Goal: Information Seeking & Learning: Learn about a topic

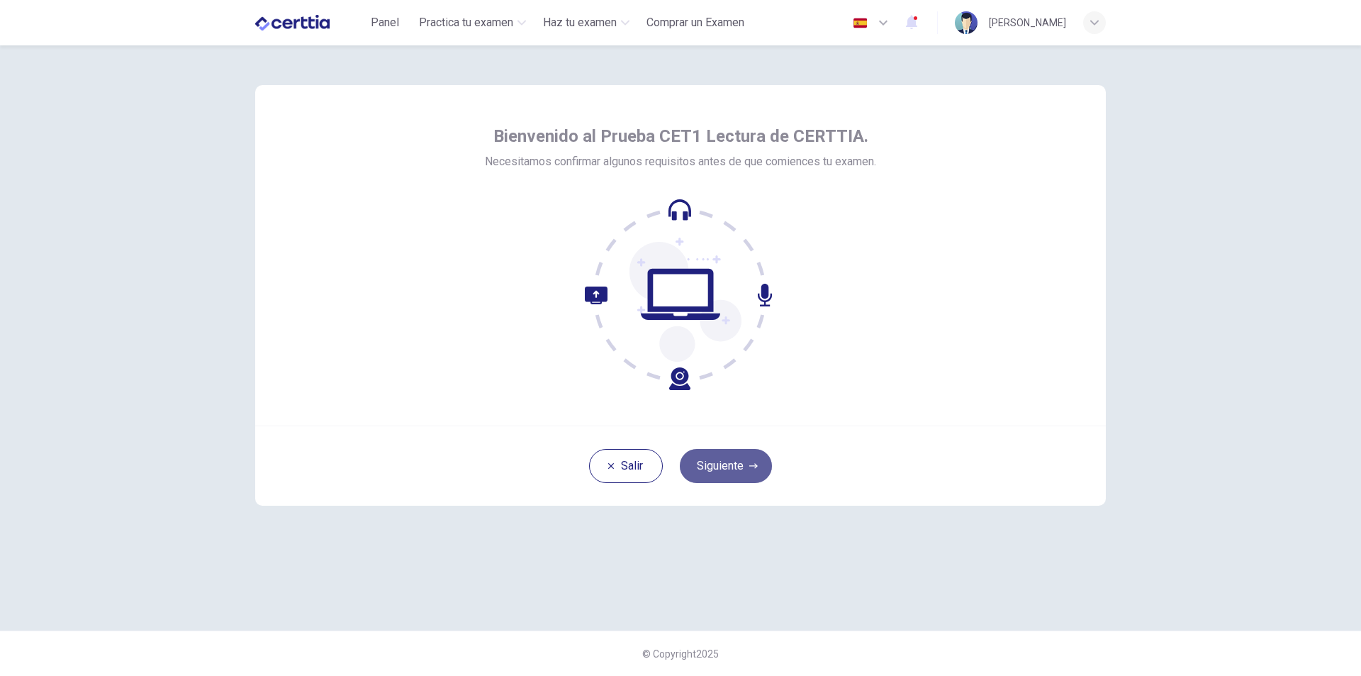
click at [713, 472] on button "Siguiente" at bounding box center [726, 466] width 92 height 34
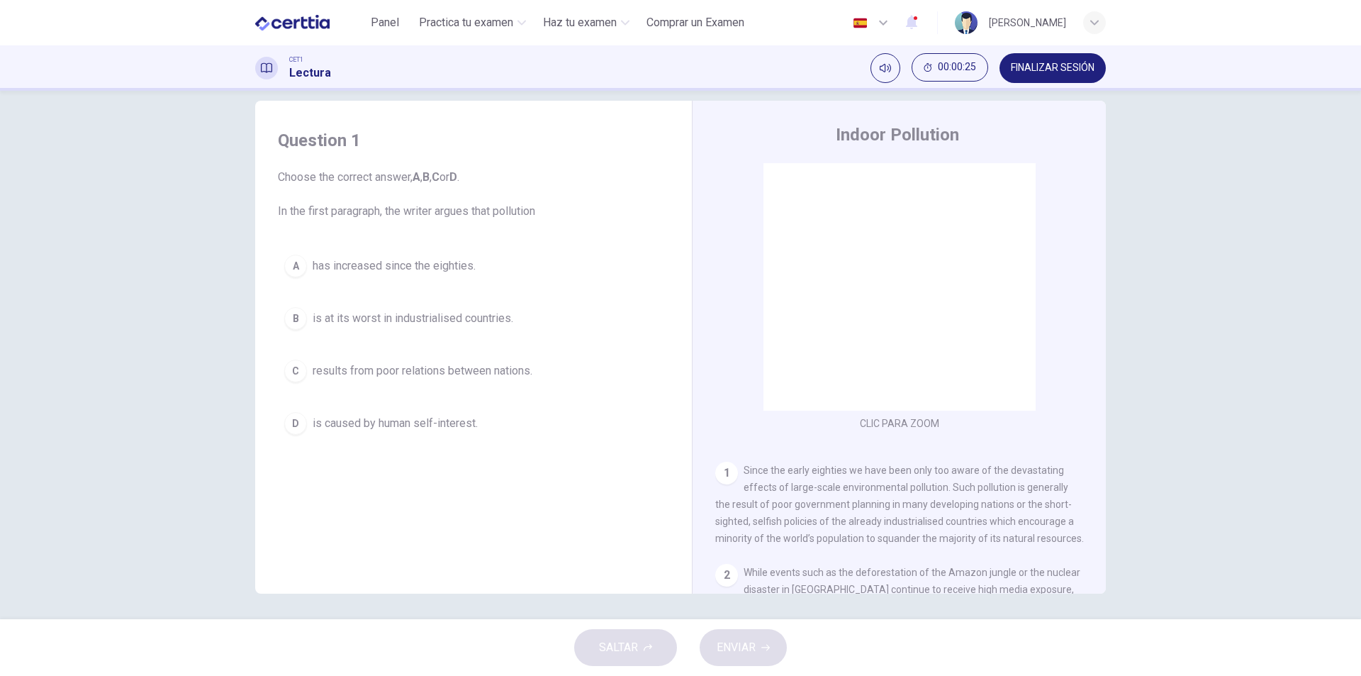
scroll to position [21, 0]
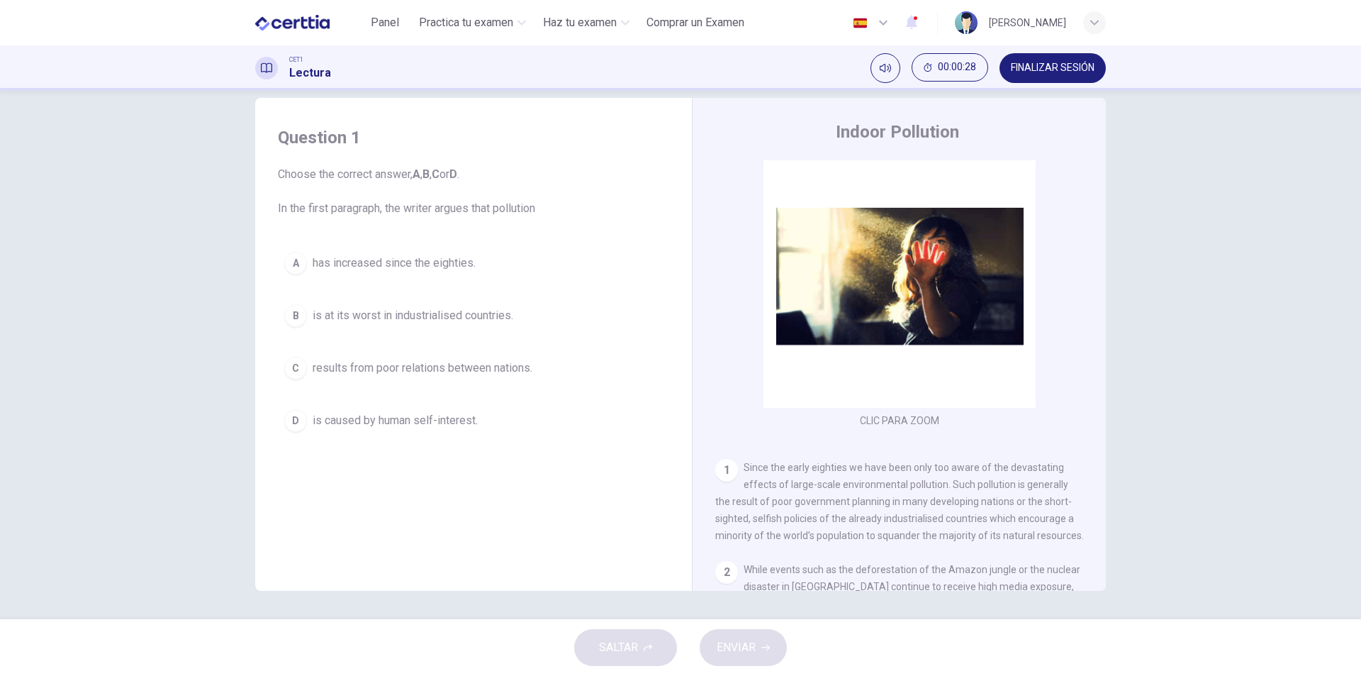
click at [927, 569] on div "CLIC PARA ZOOM Clic para zoom 1 Since the early eighties we have been only too …" at bounding box center [908, 375] width 387 height 430
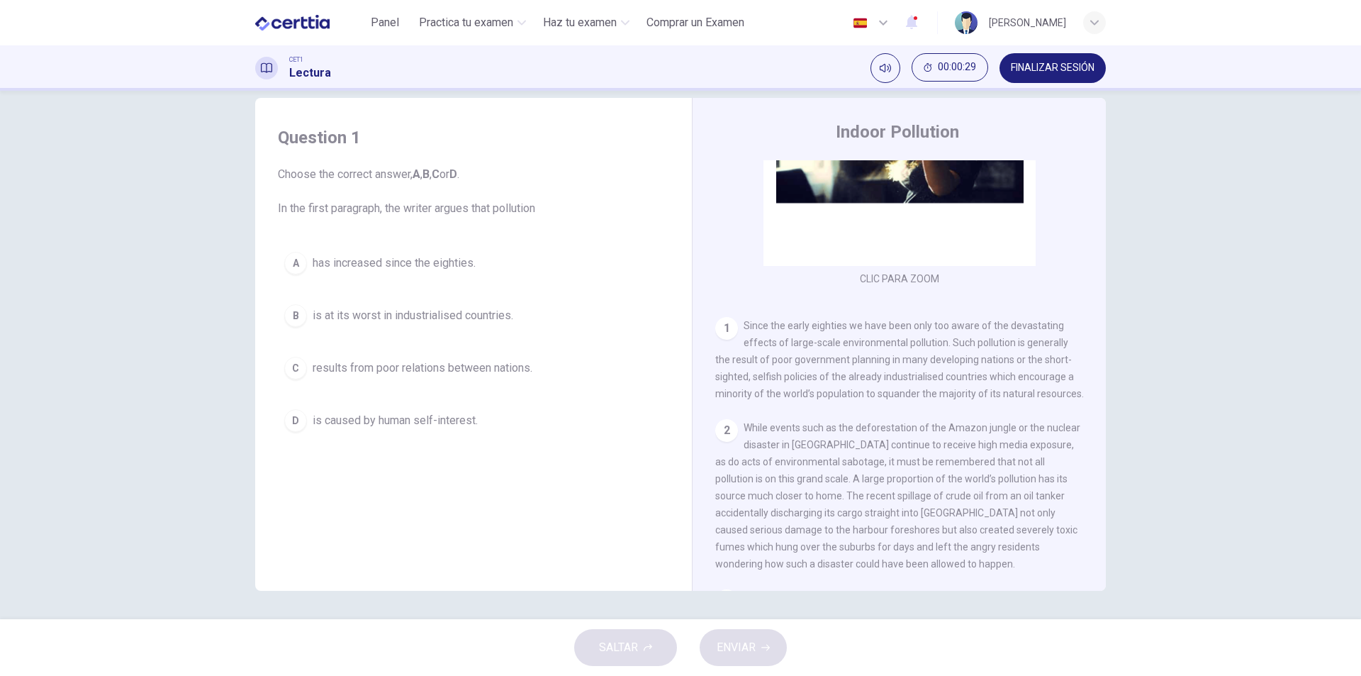
scroll to position [213, 0]
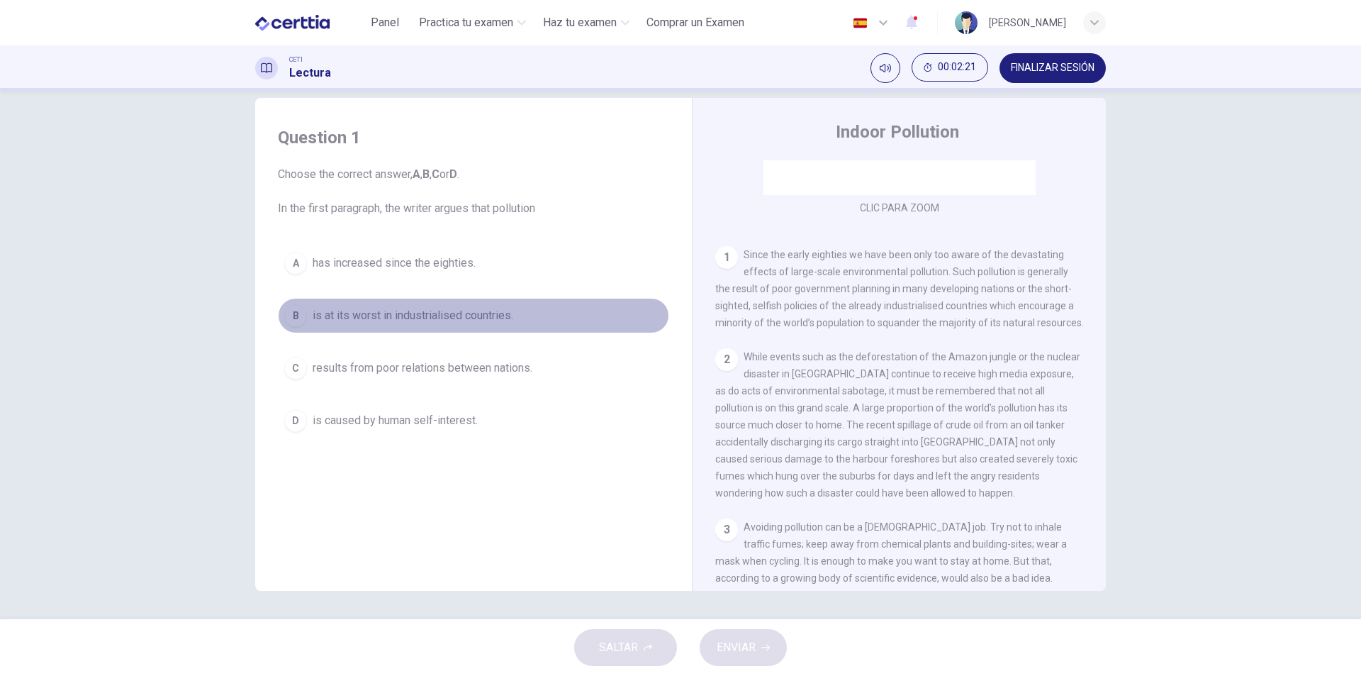
click at [470, 316] on span "is at its worst in industrialised countries." at bounding box center [413, 315] width 201 height 17
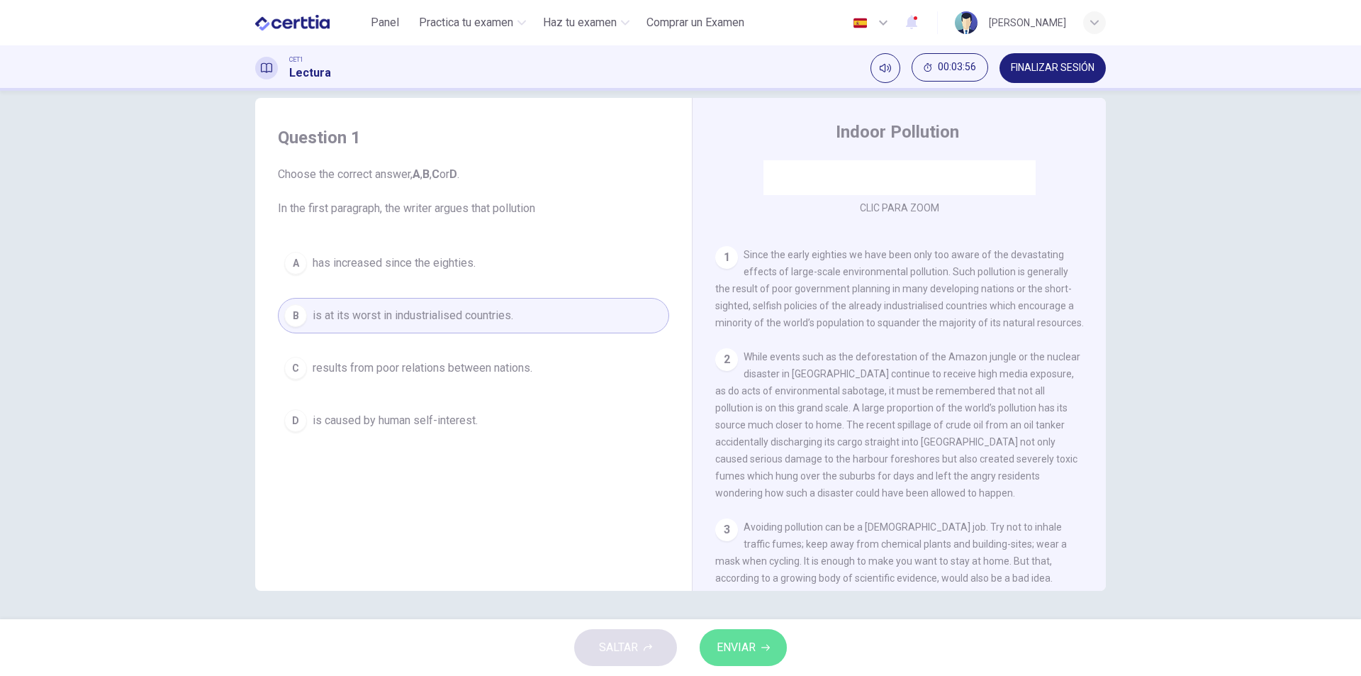
click at [764, 659] on button "ENVIAR" at bounding box center [743, 647] width 87 height 37
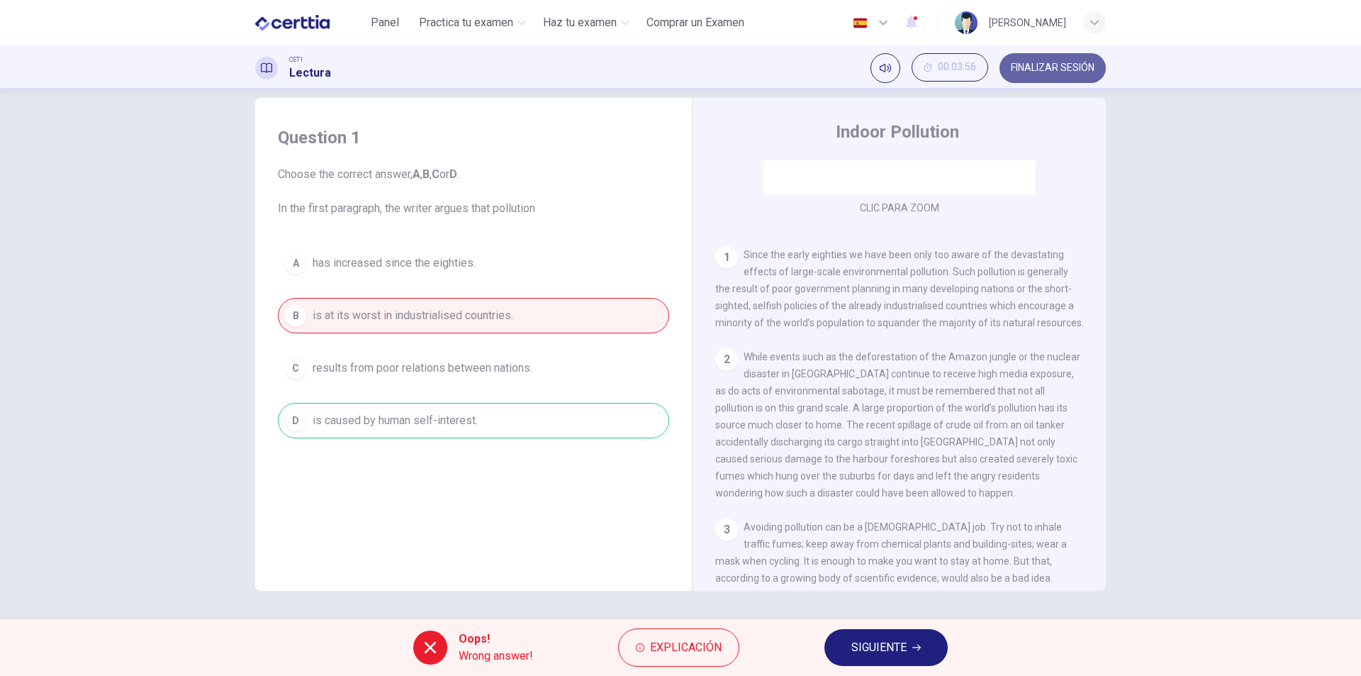
click at [1039, 73] on span "FINALIZAR SESIÓN" at bounding box center [1053, 67] width 84 height 11
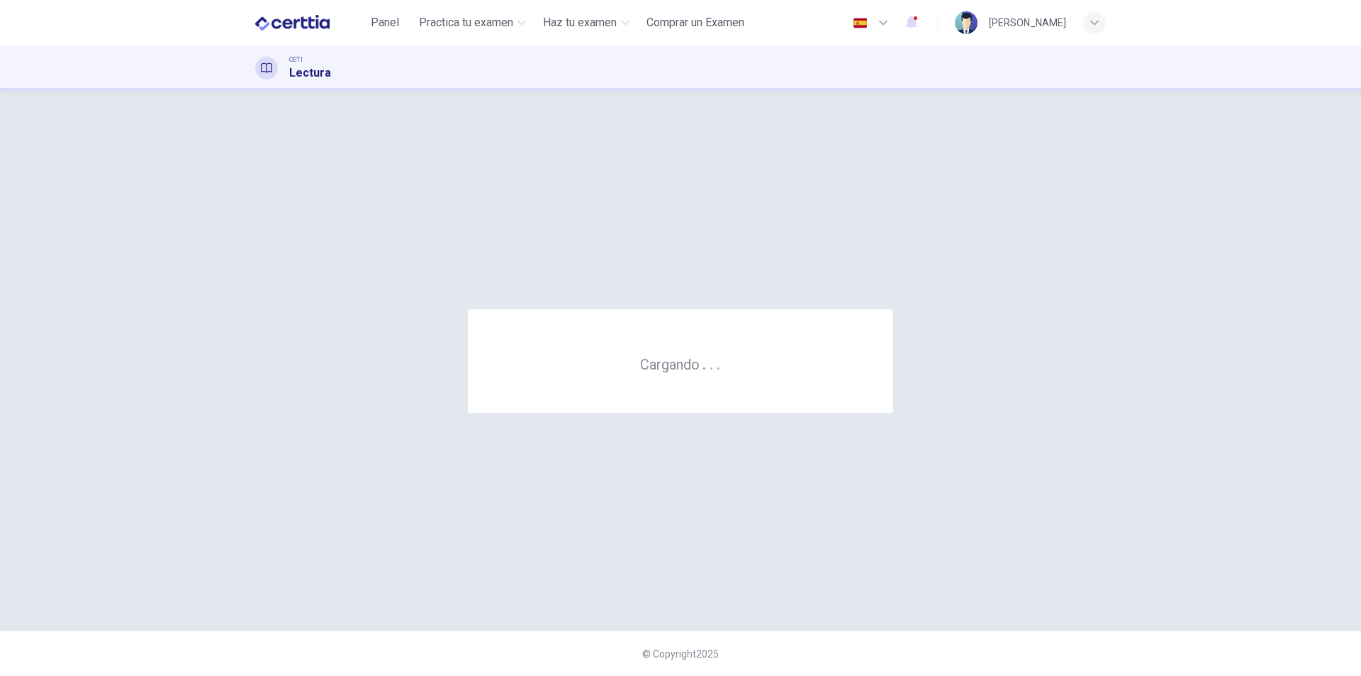
scroll to position [0, 0]
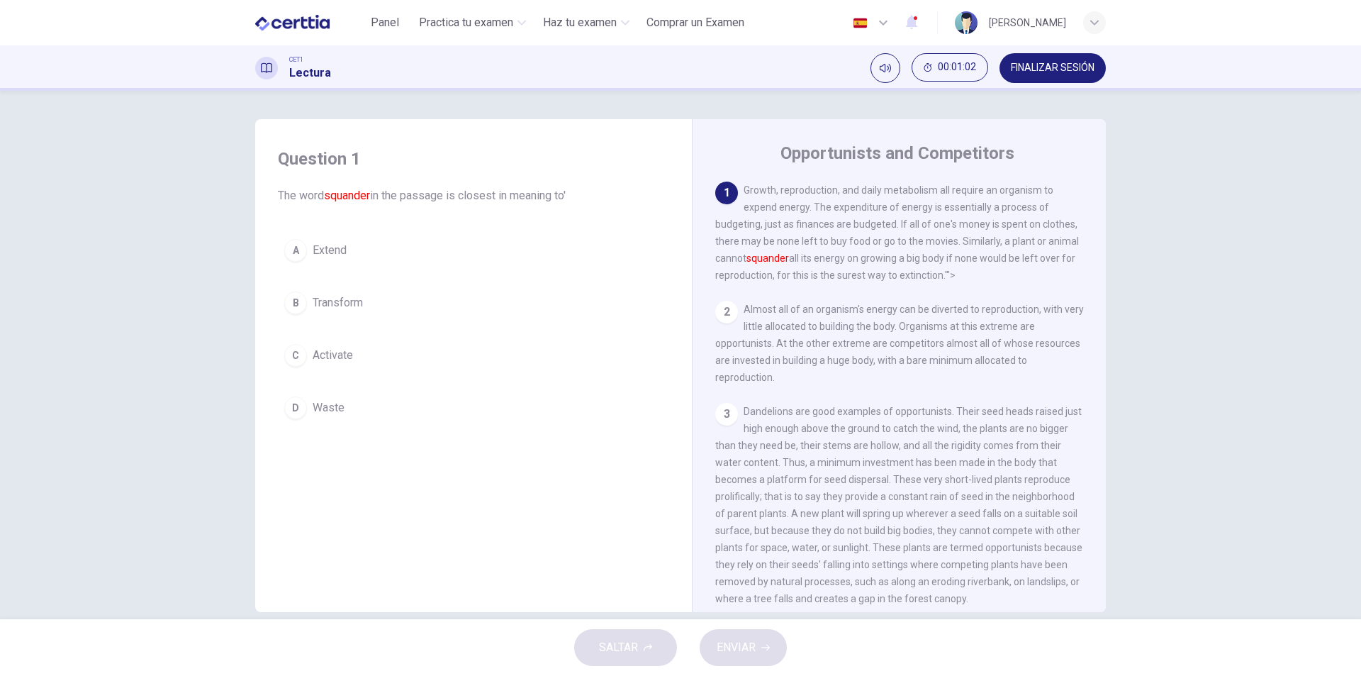
drag, startPoint x: 742, startPoint y: 190, endPoint x: 755, endPoint y: 212, distance: 25.8
click at [756, 216] on div "1 Growth, reproduction, and daily metabolism all require an organism to expend …" at bounding box center [899, 233] width 369 height 102
drag, startPoint x: 742, startPoint y: 190, endPoint x: 854, endPoint y: 251, distance: 127.5
click at [830, 246] on span "Growth, reproduction, and daily metabolism all require an organism to expend en…" at bounding box center [897, 232] width 364 height 96
drag, startPoint x: 946, startPoint y: 275, endPoint x: 847, endPoint y: 223, distance: 111.6
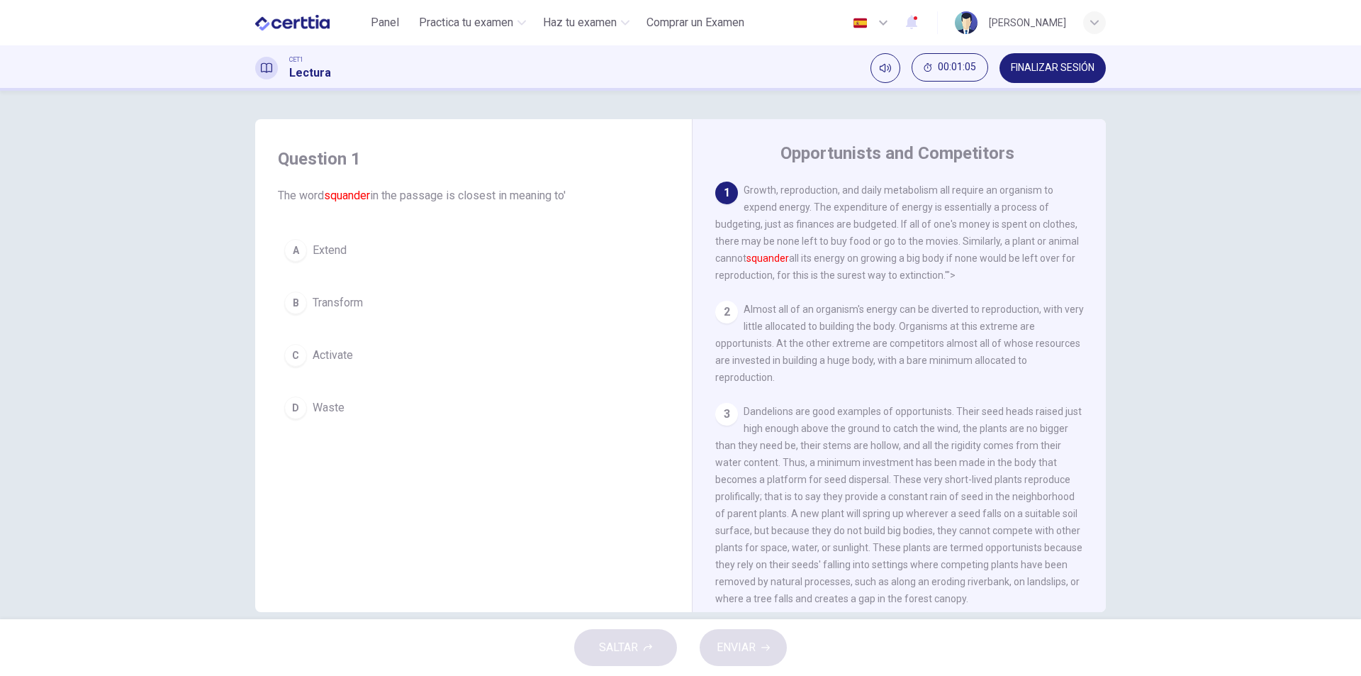
click at [847, 223] on span "Growth, reproduction, and daily metabolism all require an organism to expend en…" at bounding box center [897, 232] width 364 height 96
click at [1216, 437] on div "Question 1 The word squander in the passage is closest in meaning to' A Extend …" at bounding box center [680, 355] width 1361 height 528
click at [1251, 302] on div "Question 1 The word squander in the passage is closest in meaning to' A Extend …" at bounding box center [680, 355] width 1361 height 528
click at [340, 413] on span "Waste" at bounding box center [329, 407] width 32 height 17
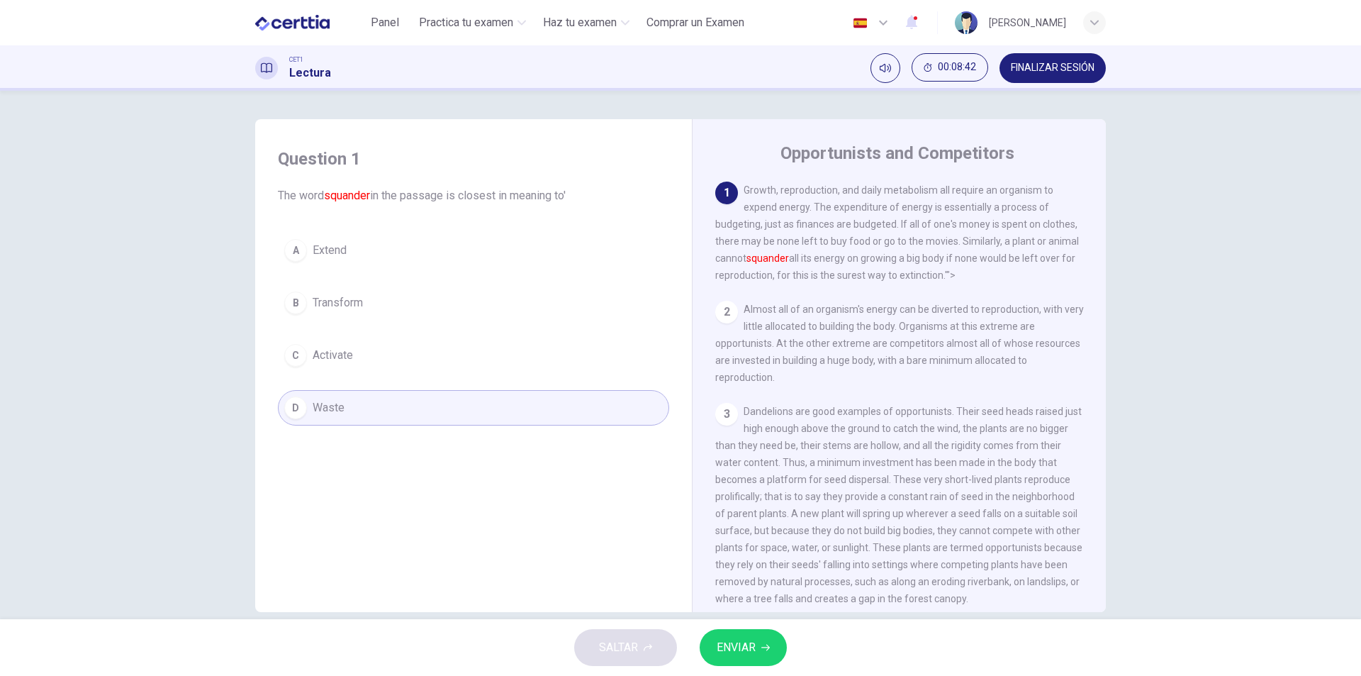
click at [765, 656] on button "ENVIAR" at bounding box center [743, 647] width 87 height 37
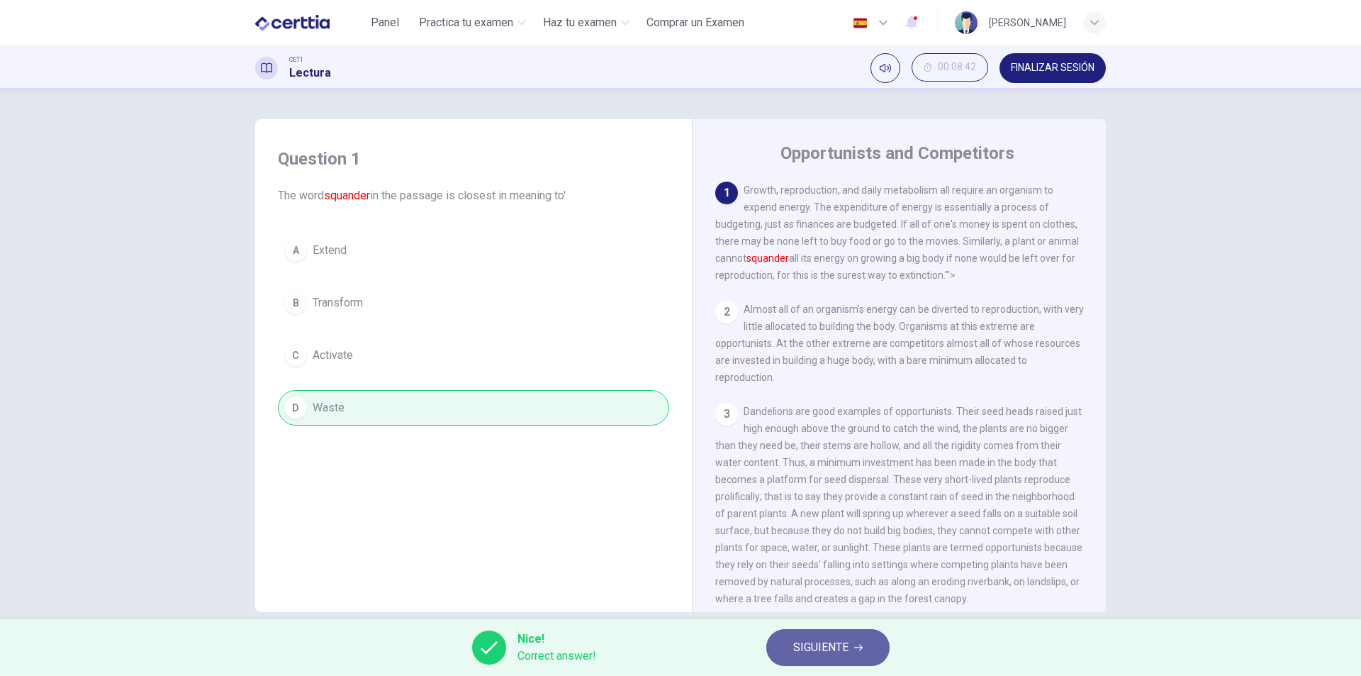
click at [818, 657] on button "SIGUIENTE" at bounding box center [827, 647] width 123 height 37
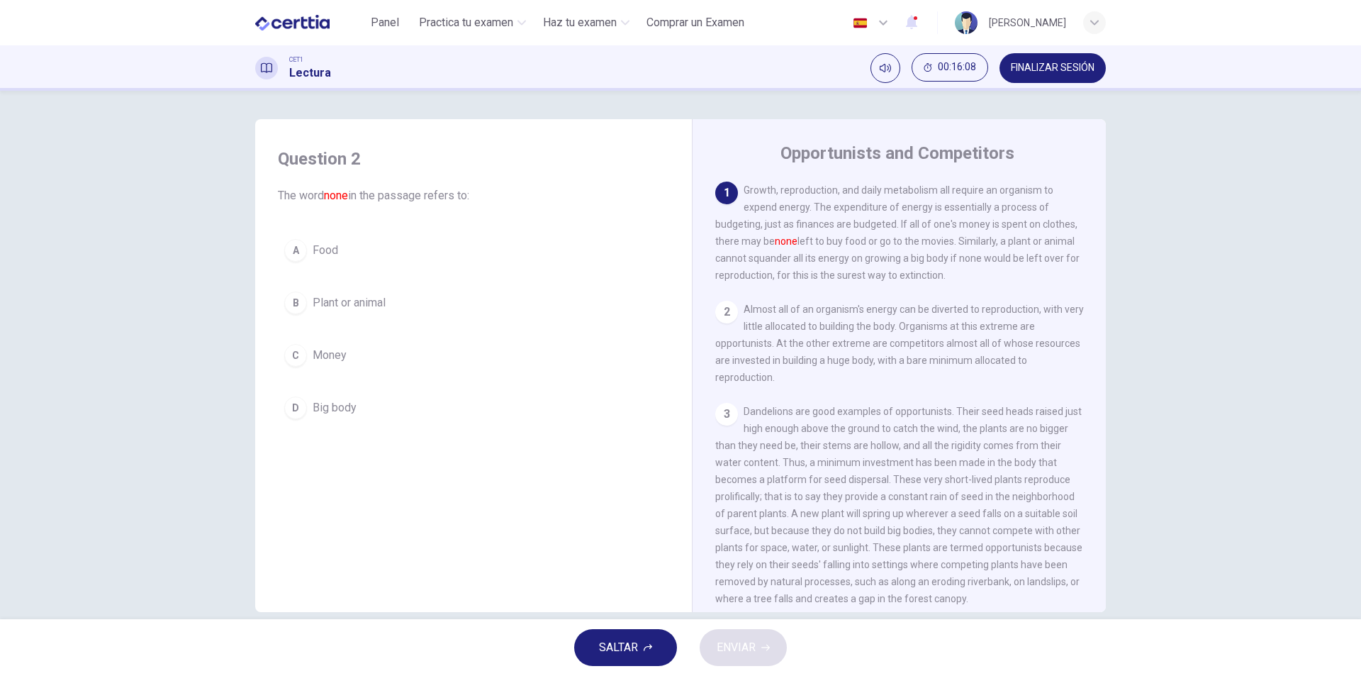
click at [329, 253] on span "Food" at bounding box center [326, 250] width 26 height 17
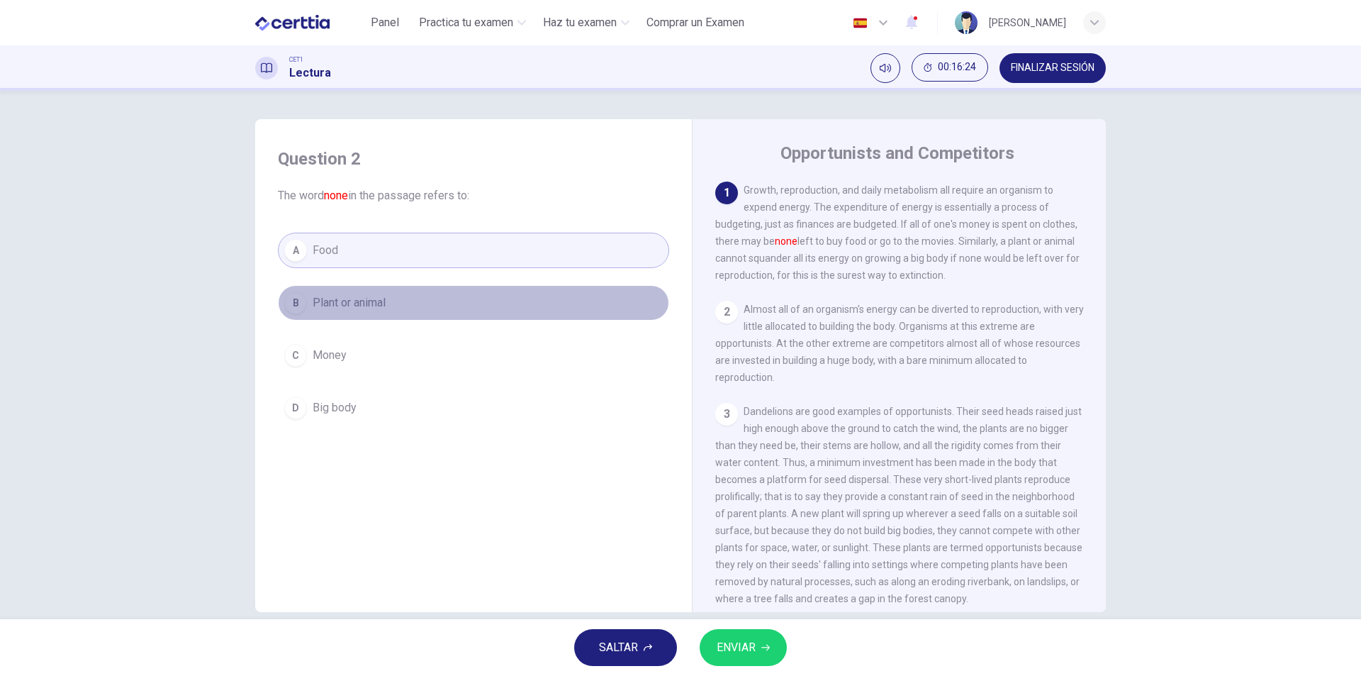
click at [351, 303] on span "Plant or animal" at bounding box center [349, 302] width 73 height 17
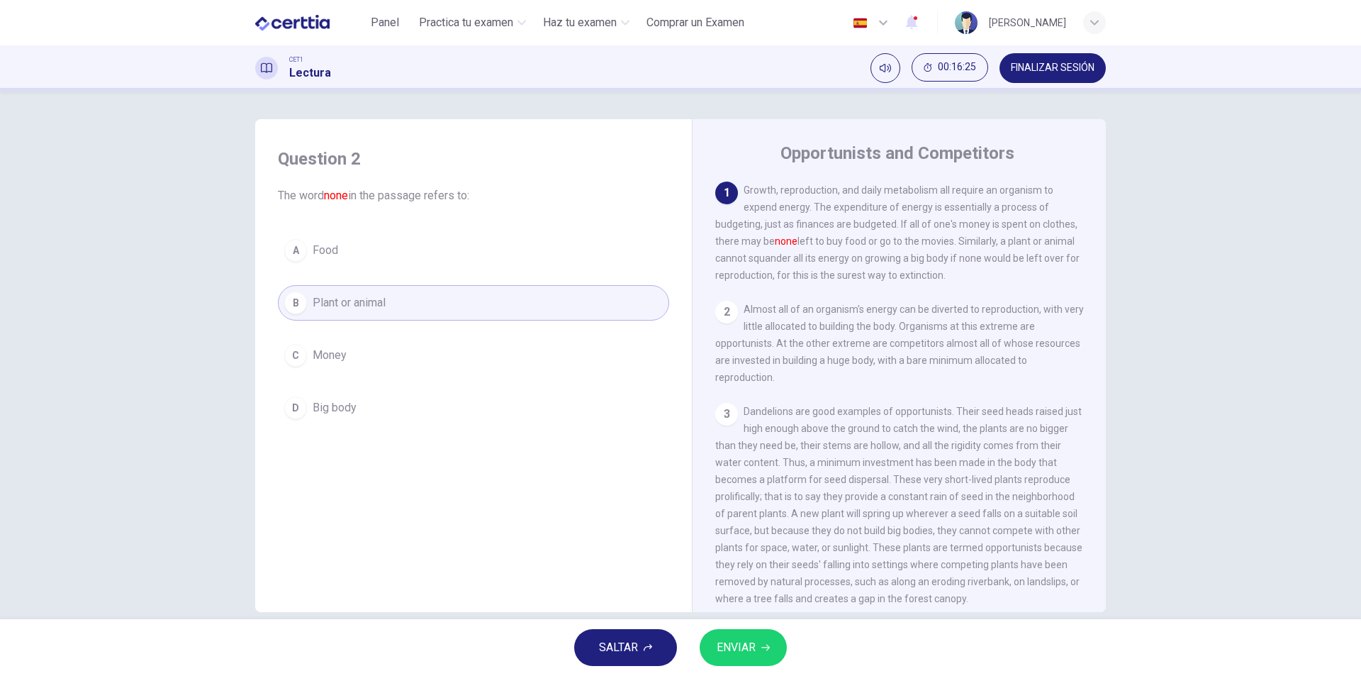
click at [740, 642] on span "ENVIAR" at bounding box center [736, 647] width 39 height 20
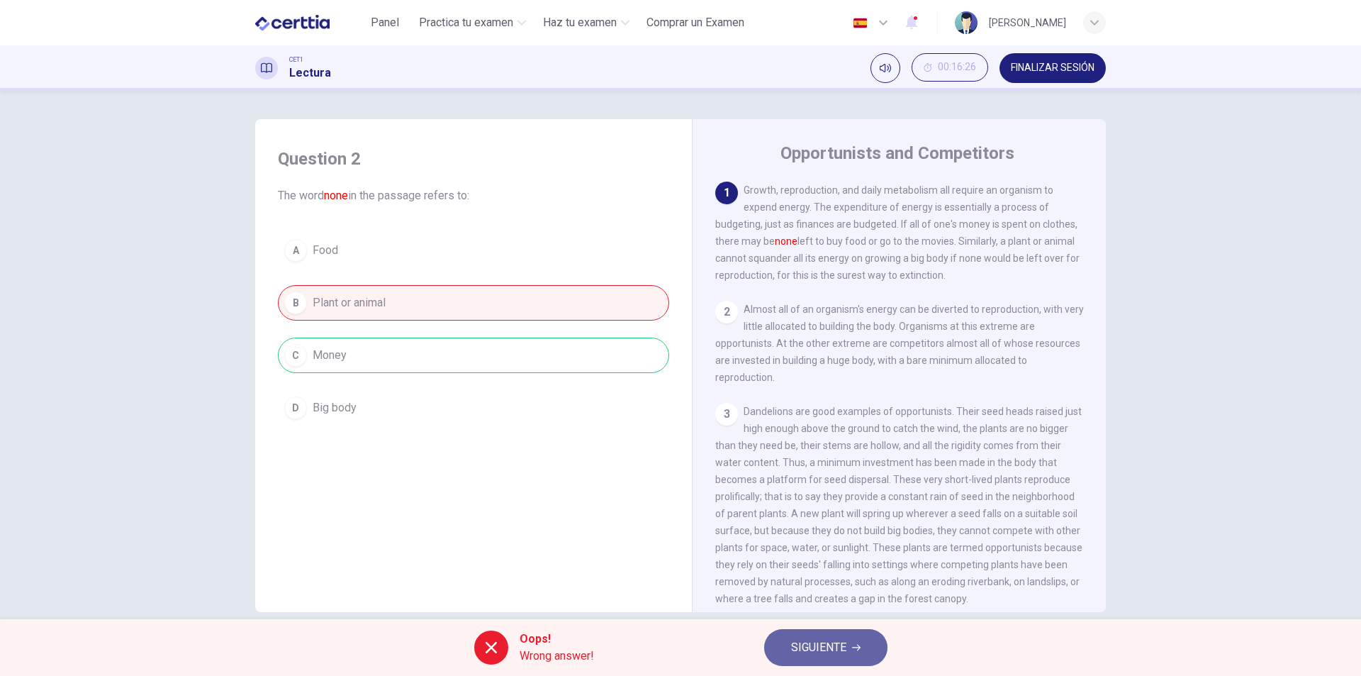
click at [814, 651] on span "SIGUIENTE" at bounding box center [818, 647] width 55 height 20
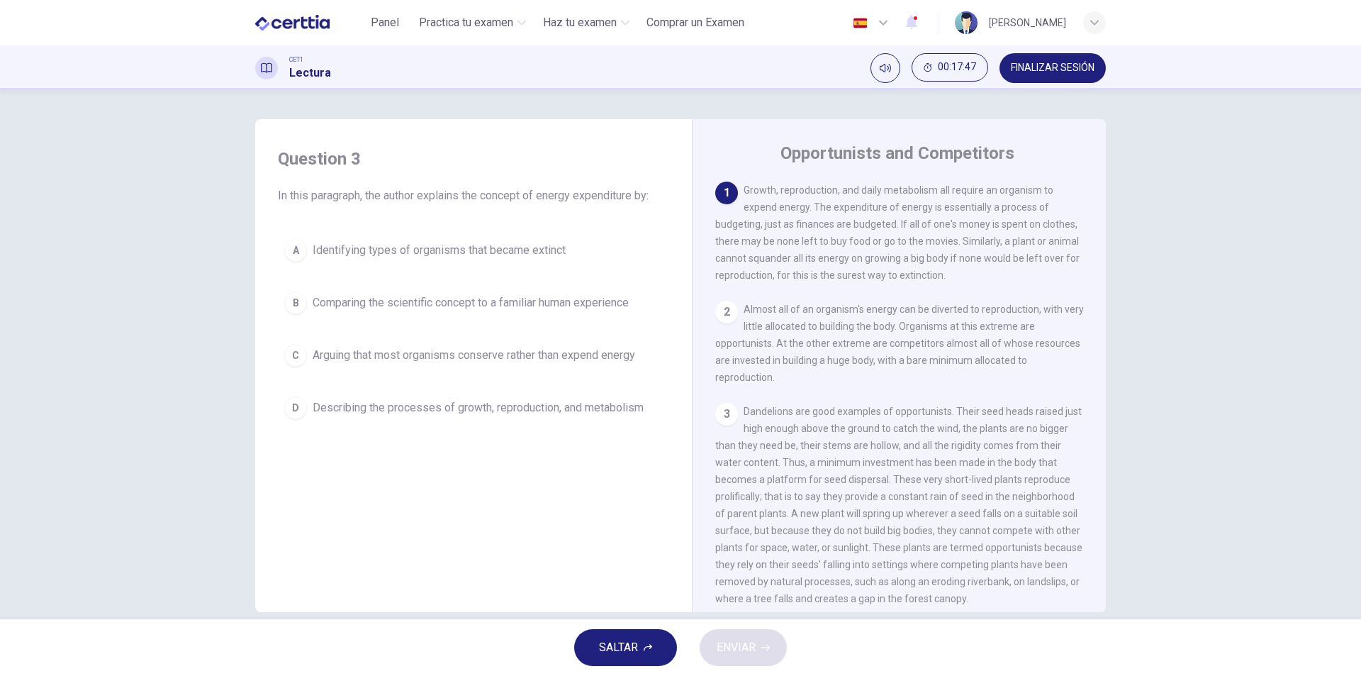
click at [496, 409] on span "Describing the processes of growth, reproduction, and metabolism" at bounding box center [478, 407] width 331 height 17
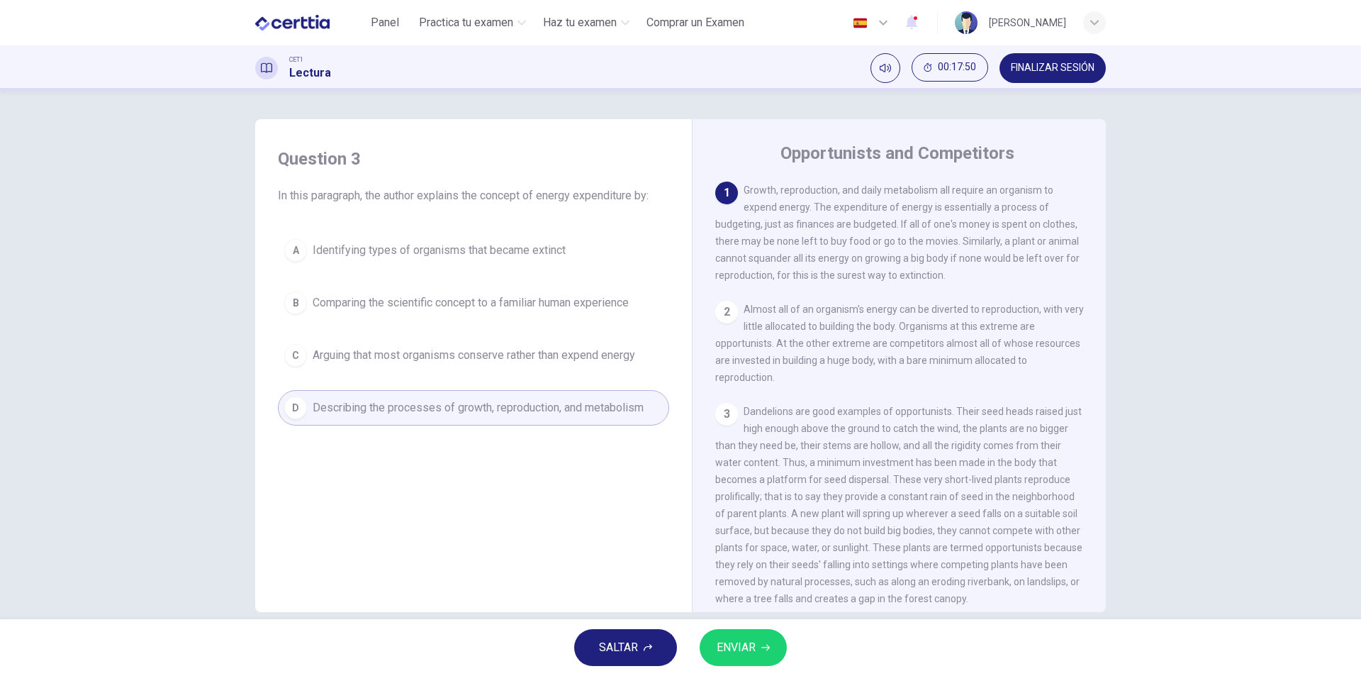
click at [759, 652] on button "ENVIAR" at bounding box center [743, 647] width 87 height 37
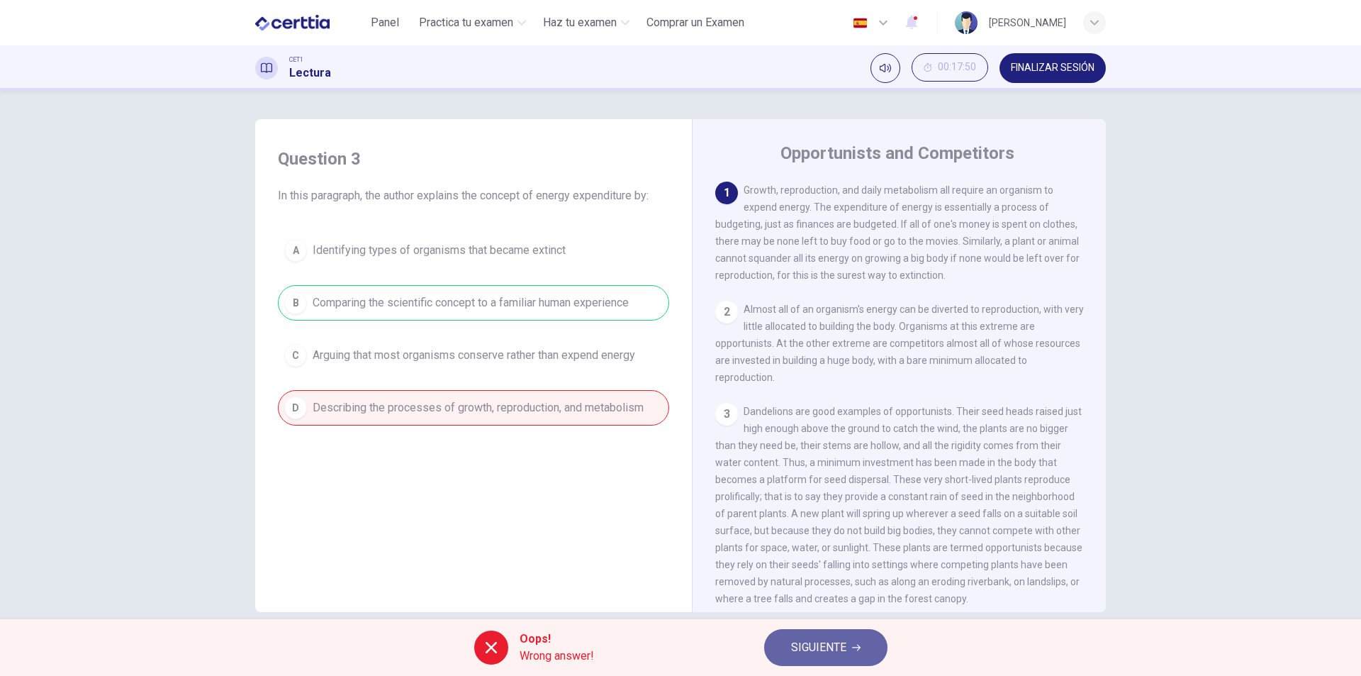
click at [805, 648] on span "SIGUIENTE" at bounding box center [818, 647] width 55 height 20
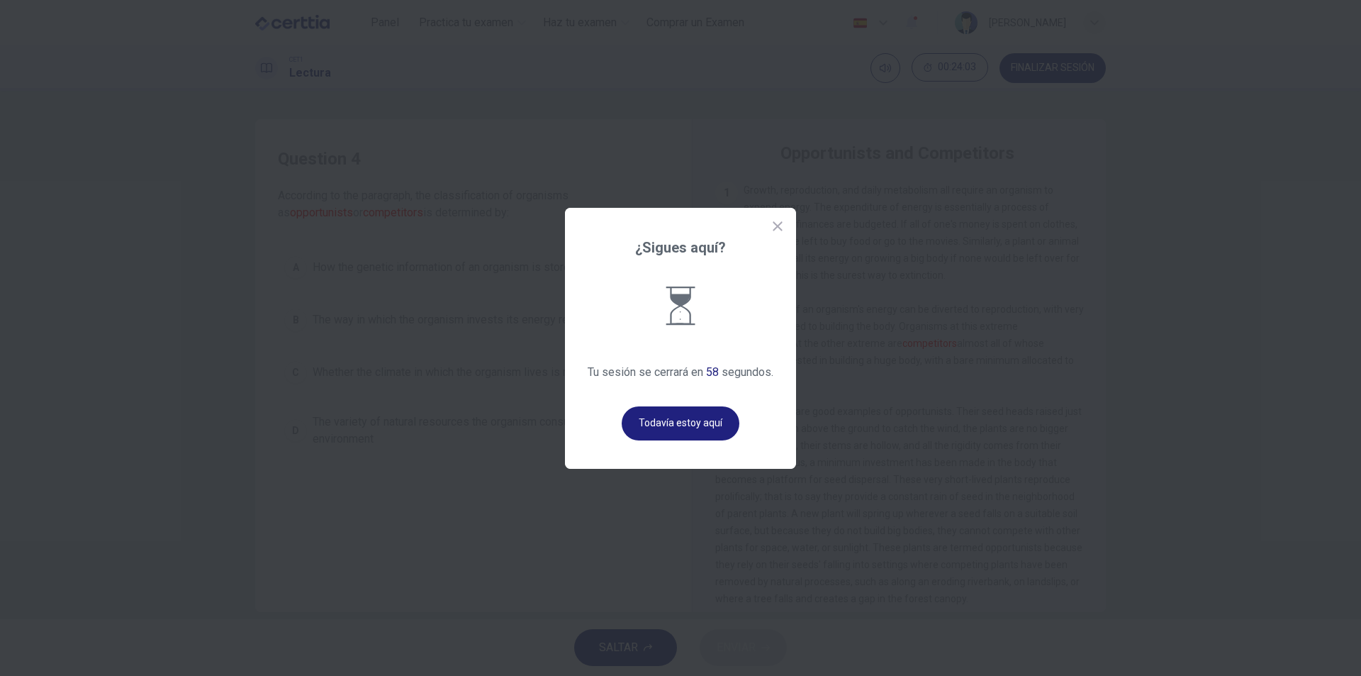
click at [781, 222] on icon at bounding box center [778, 226] width 14 height 14
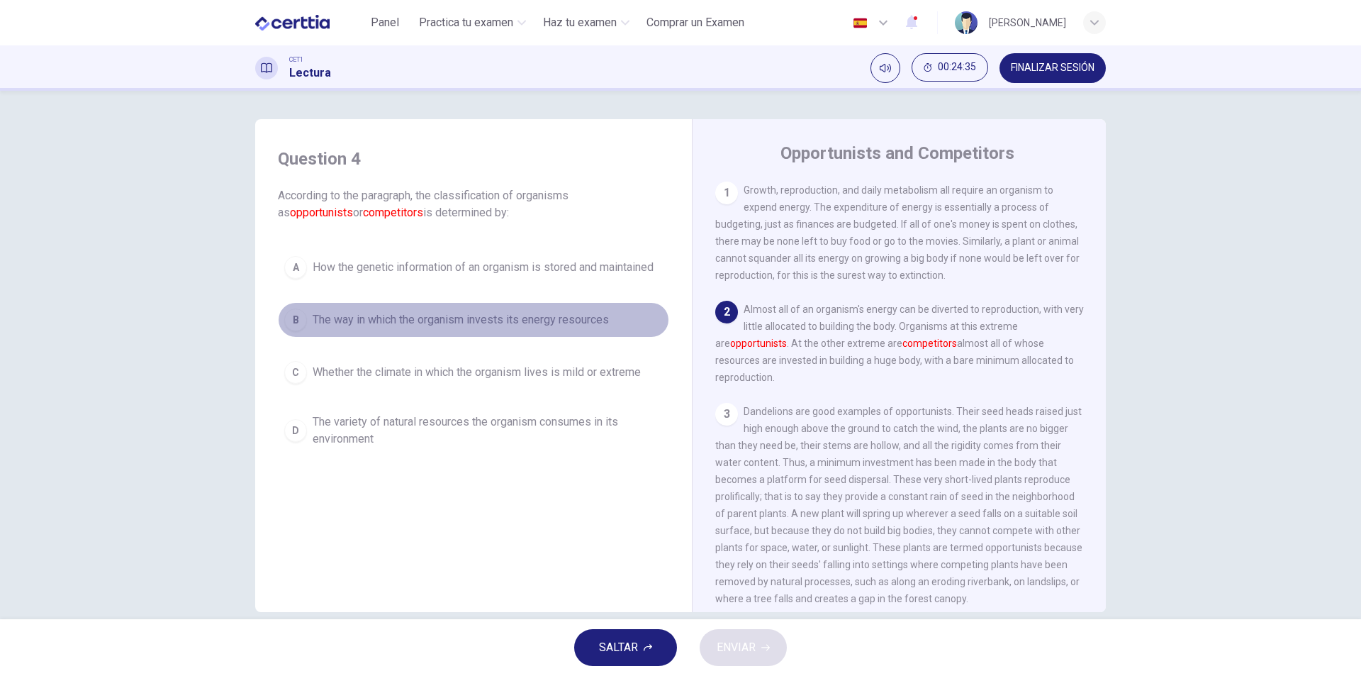
click at [596, 320] on span "The way in which the organism invests its energy resources" at bounding box center [461, 319] width 296 height 17
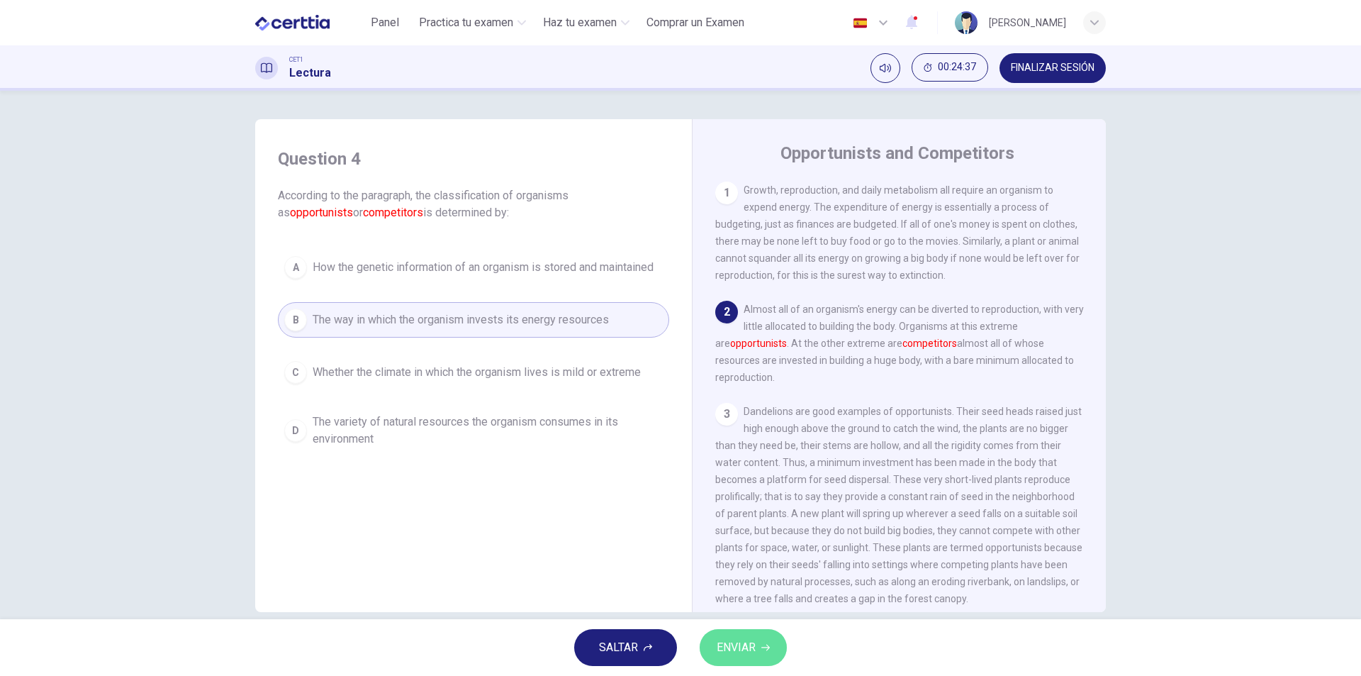
click at [750, 657] on button "ENVIAR" at bounding box center [743, 647] width 87 height 37
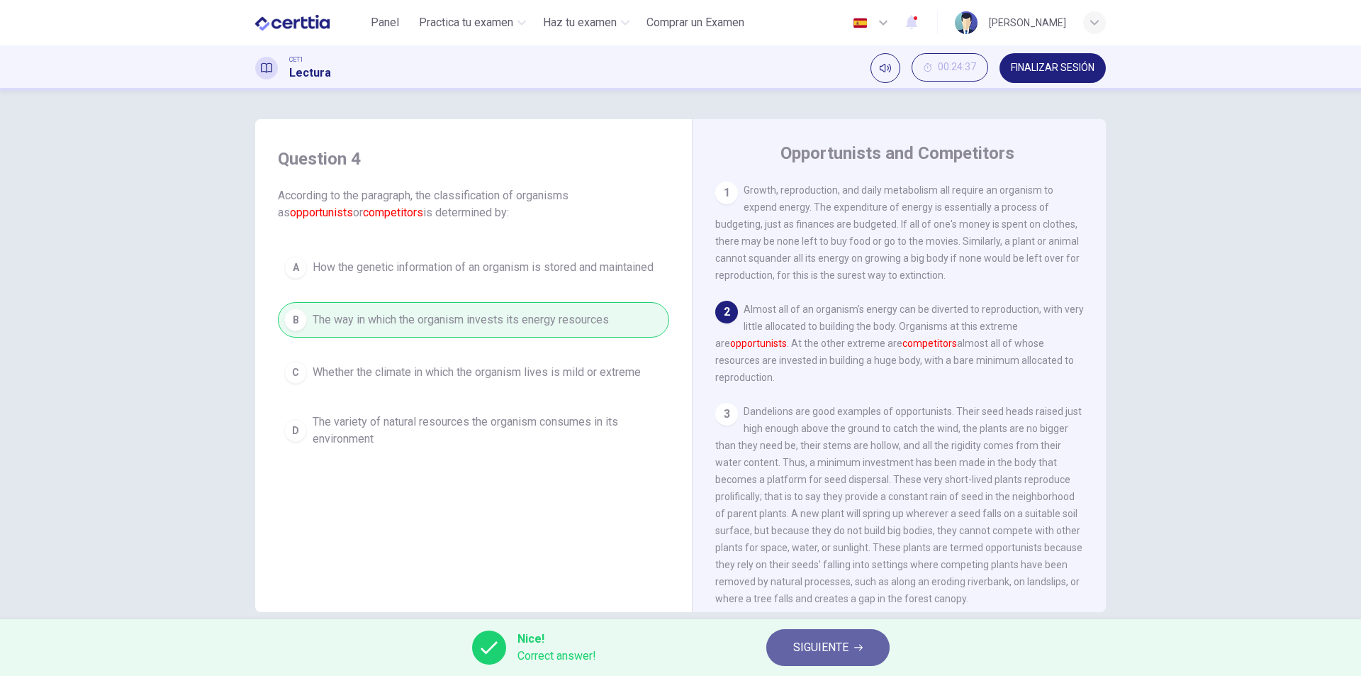
click at [840, 649] on span "SIGUIENTE" at bounding box center [820, 647] width 55 height 20
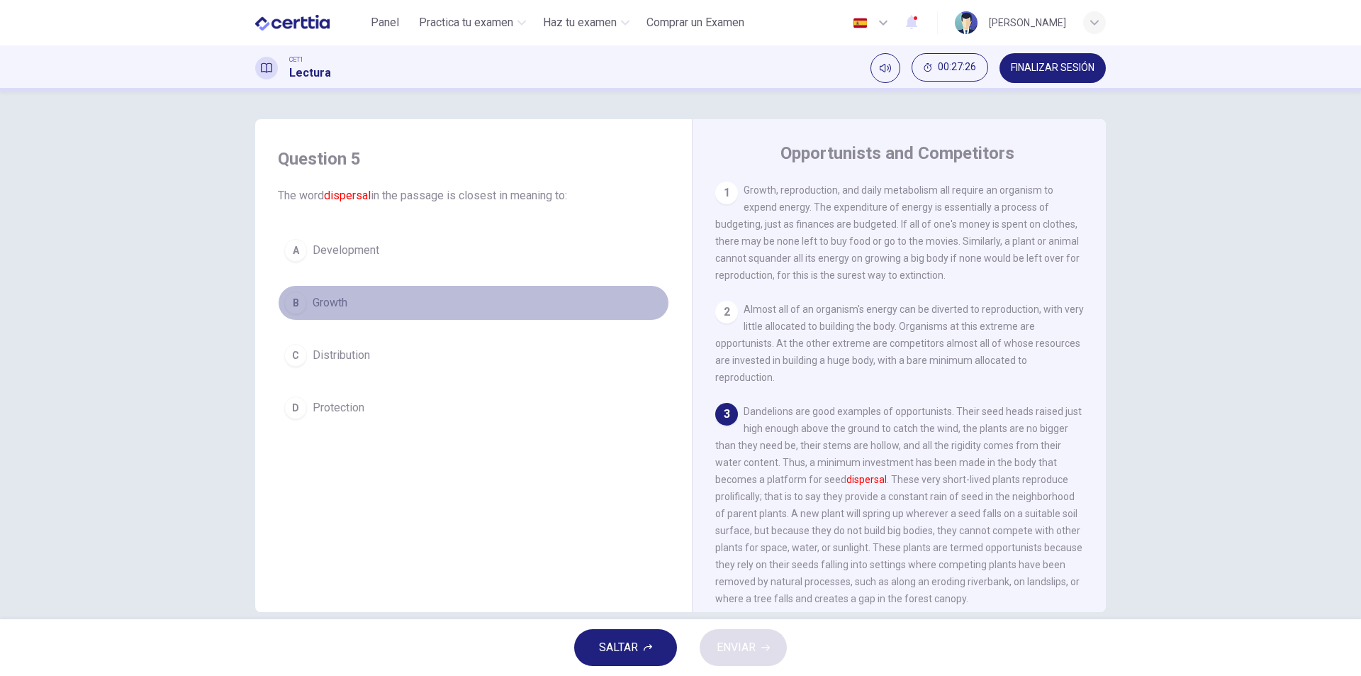
click at [324, 306] on span "Growth" at bounding box center [330, 302] width 35 height 17
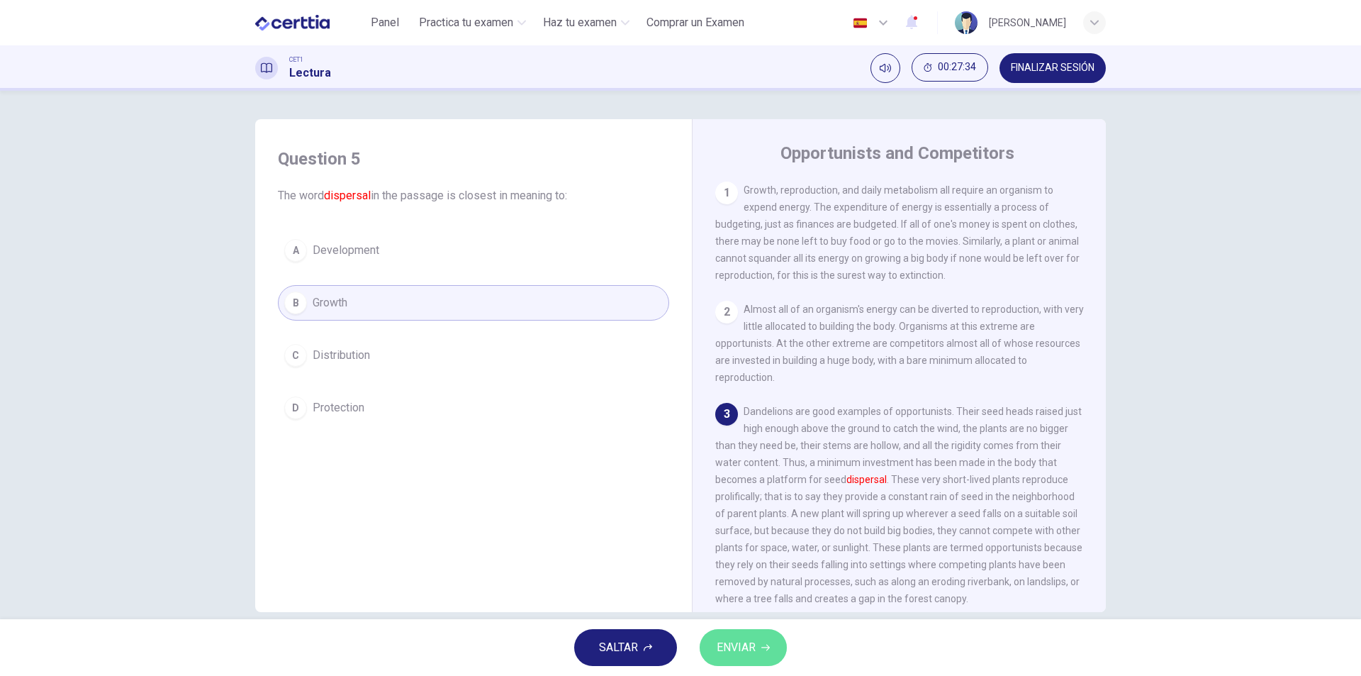
click at [737, 648] on span "ENVIAR" at bounding box center [736, 647] width 39 height 20
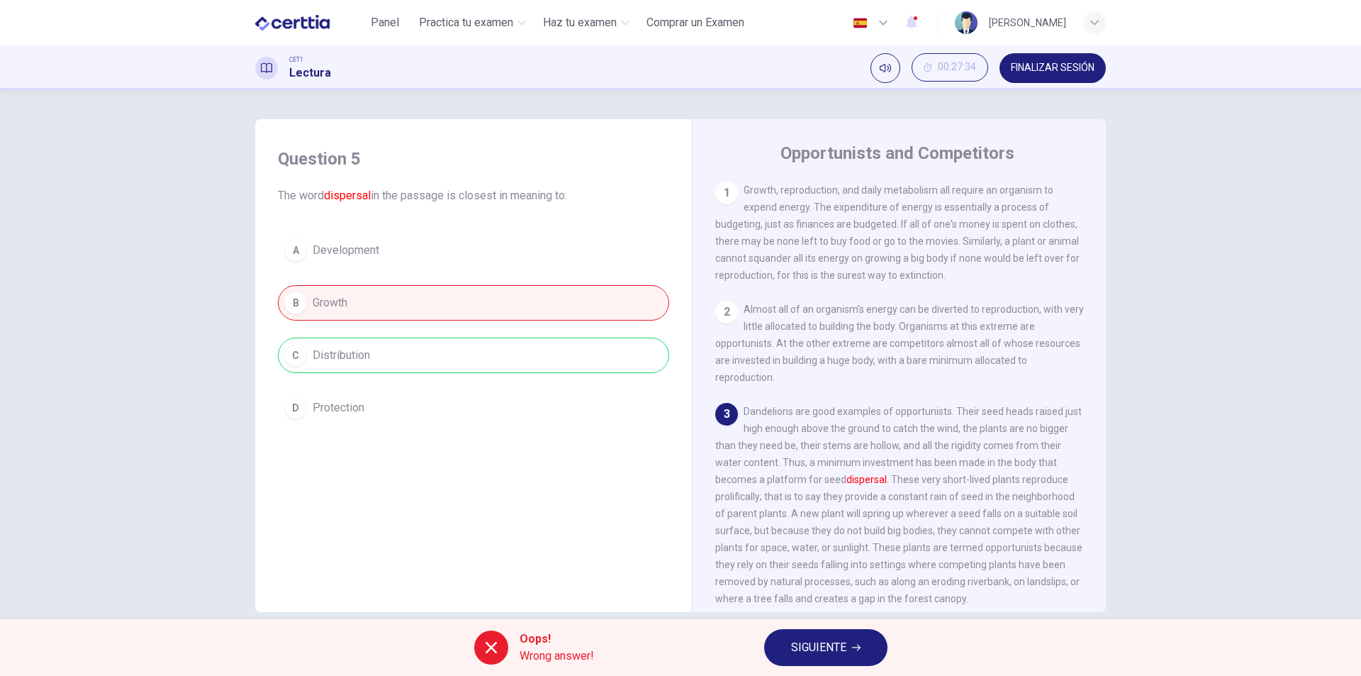
click at [403, 303] on div "A Development B Growth C Distribution D Protection" at bounding box center [473, 329] width 391 height 193
click at [391, 360] on div "A Development B Growth C Distribution D Protection" at bounding box center [473, 329] width 391 height 193
click at [822, 650] on span "SIGUIENTE" at bounding box center [818, 647] width 55 height 20
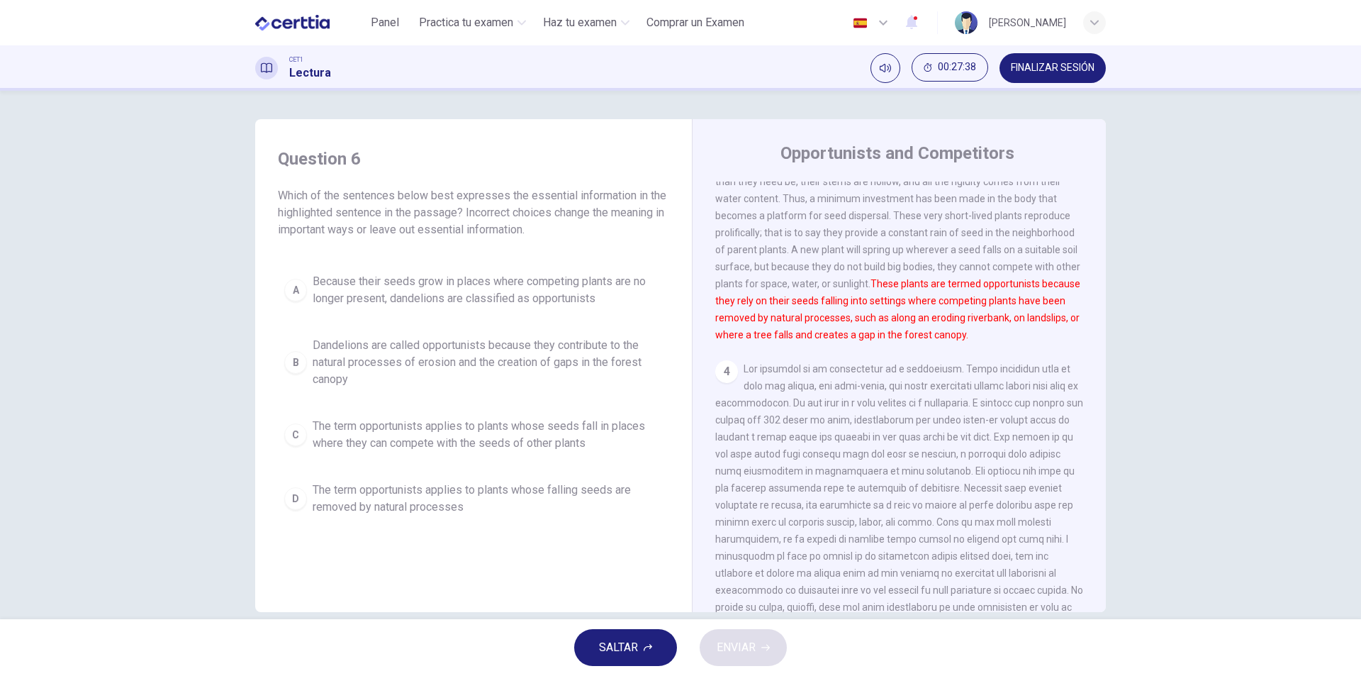
scroll to position [284, 0]
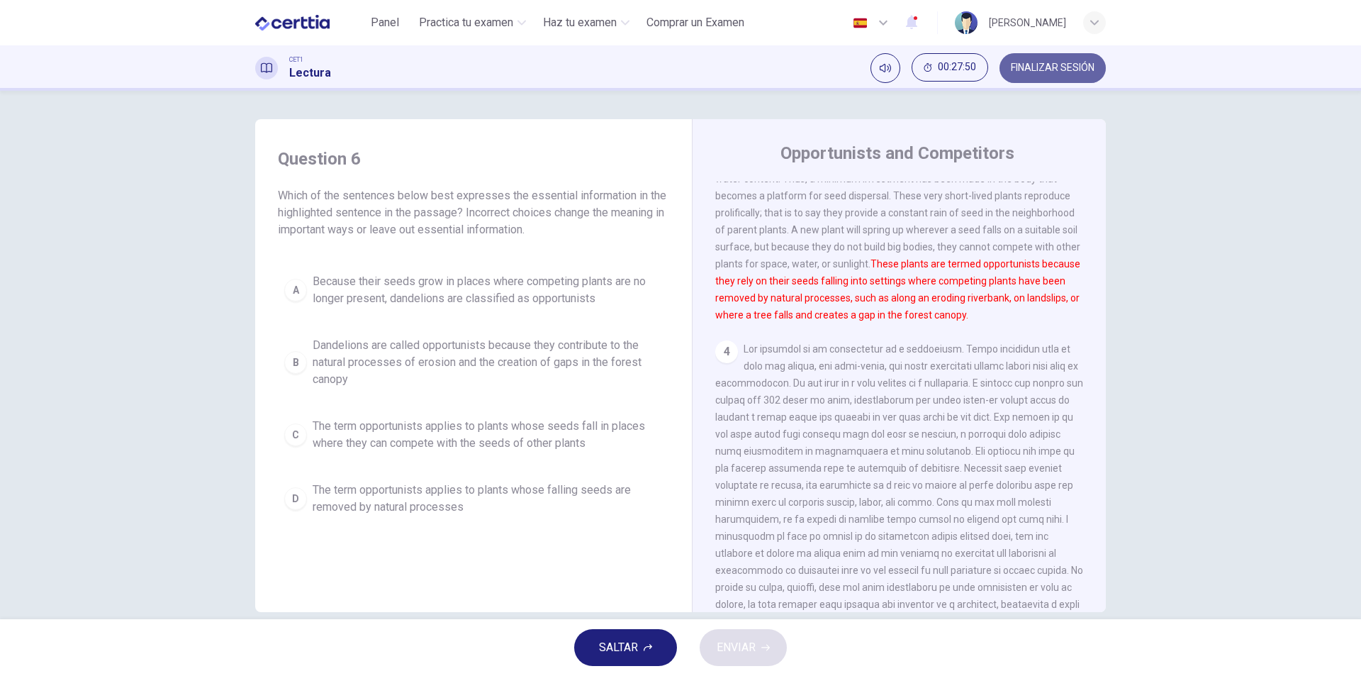
click at [1050, 69] on span "FINALIZAR SESIÓN" at bounding box center [1053, 67] width 84 height 11
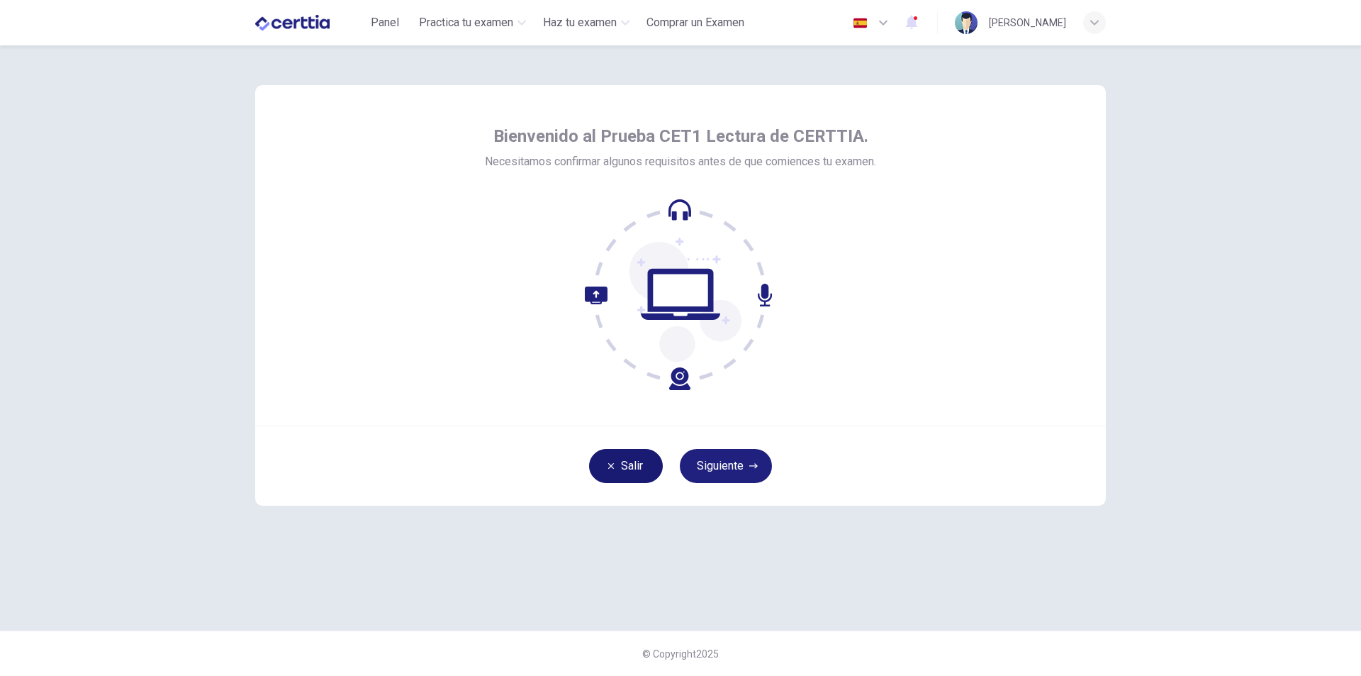
click at [630, 470] on button "Salir" at bounding box center [626, 466] width 74 height 34
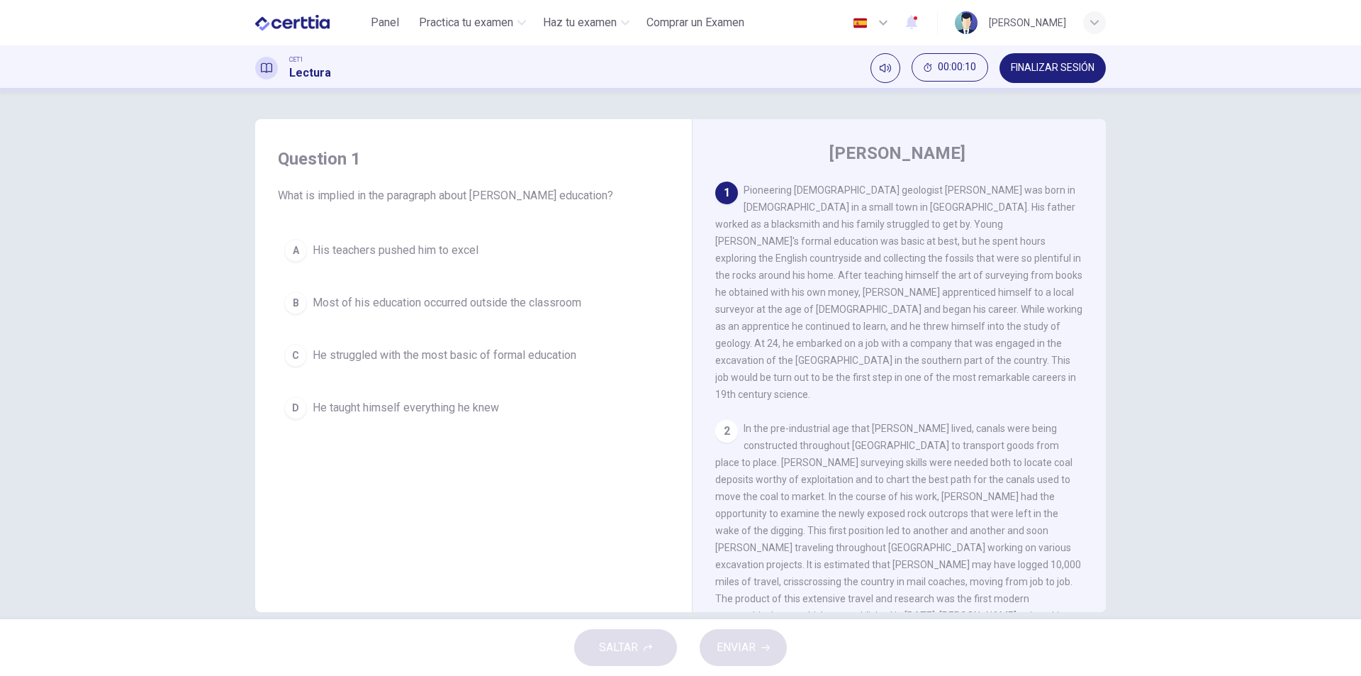
click at [1209, 316] on div "Question 1 What is implied in the paragraph about William Smith's education? A …" at bounding box center [680, 355] width 1361 height 528
click at [988, 644] on div "SALTAR ENVIAR" at bounding box center [680, 647] width 1361 height 57
click at [1278, 446] on div "Question 1 What is implied in the paragraph about William Smith's education? A …" at bounding box center [680, 355] width 1361 height 528
click at [682, 26] on span "Comprar un Examen" at bounding box center [696, 22] width 98 height 17
click at [1051, 70] on span "FINALIZAR SESIÓN" at bounding box center [1053, 67] width 84 height 11
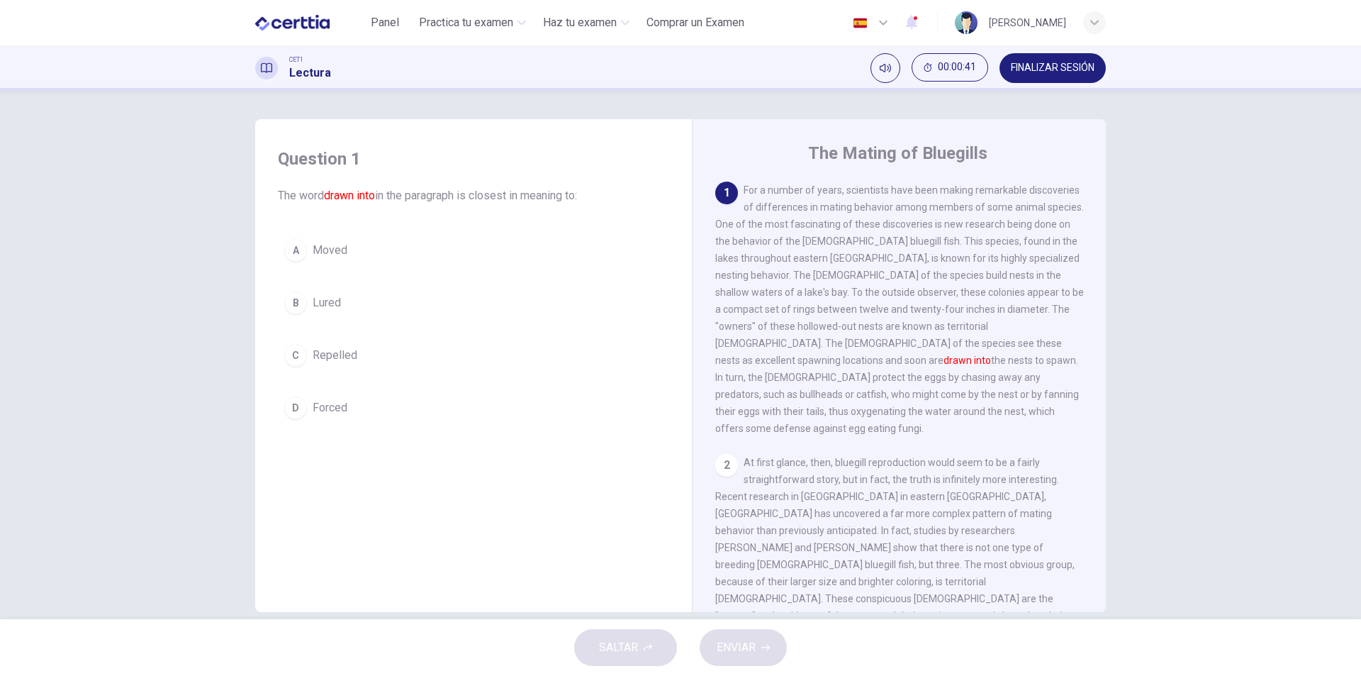
drag, startPoint x: 875, startPoint y: 328, endPoint x: 886, endPoint y: 337, distance: 14.5
click at [874, 340] on div "1 For a number of years, scientists have been making remarkable discoveries of …" at bounding box center [899, 309] width 369 height 255
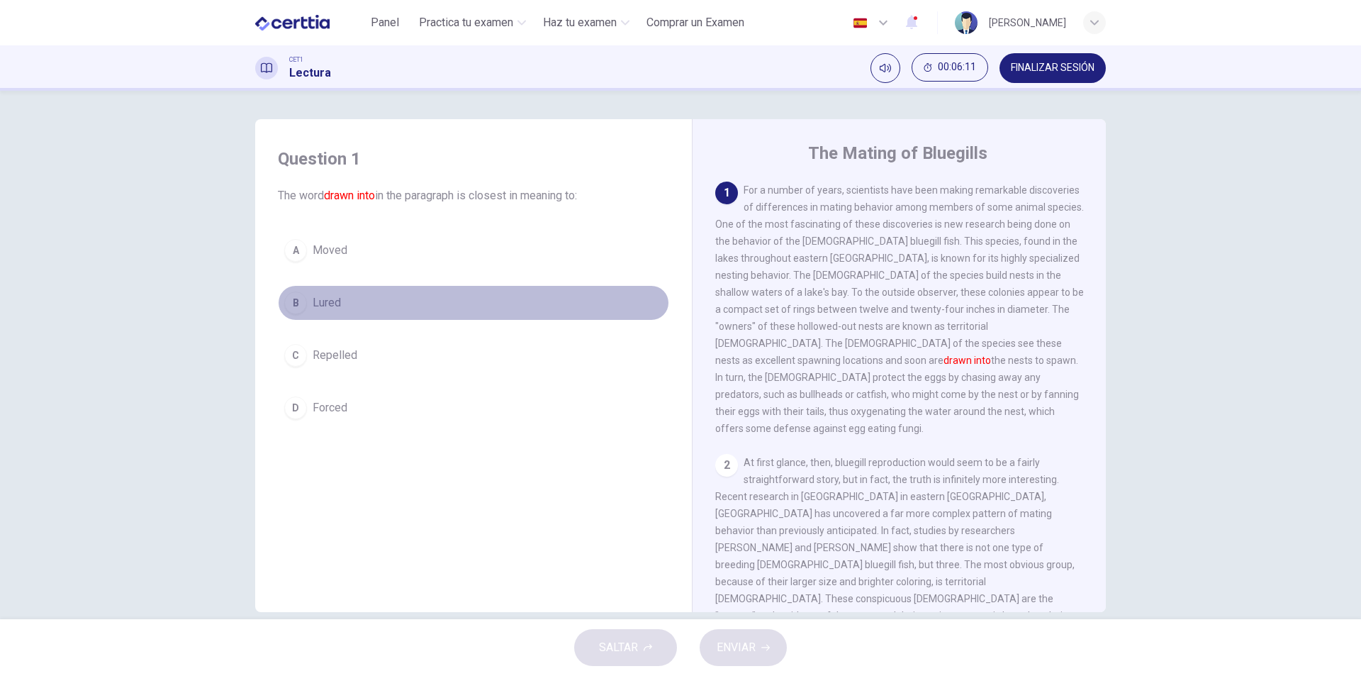
click at [308, 306] on button "B Lured" at bounding box center [473, 302] width 391 height 35
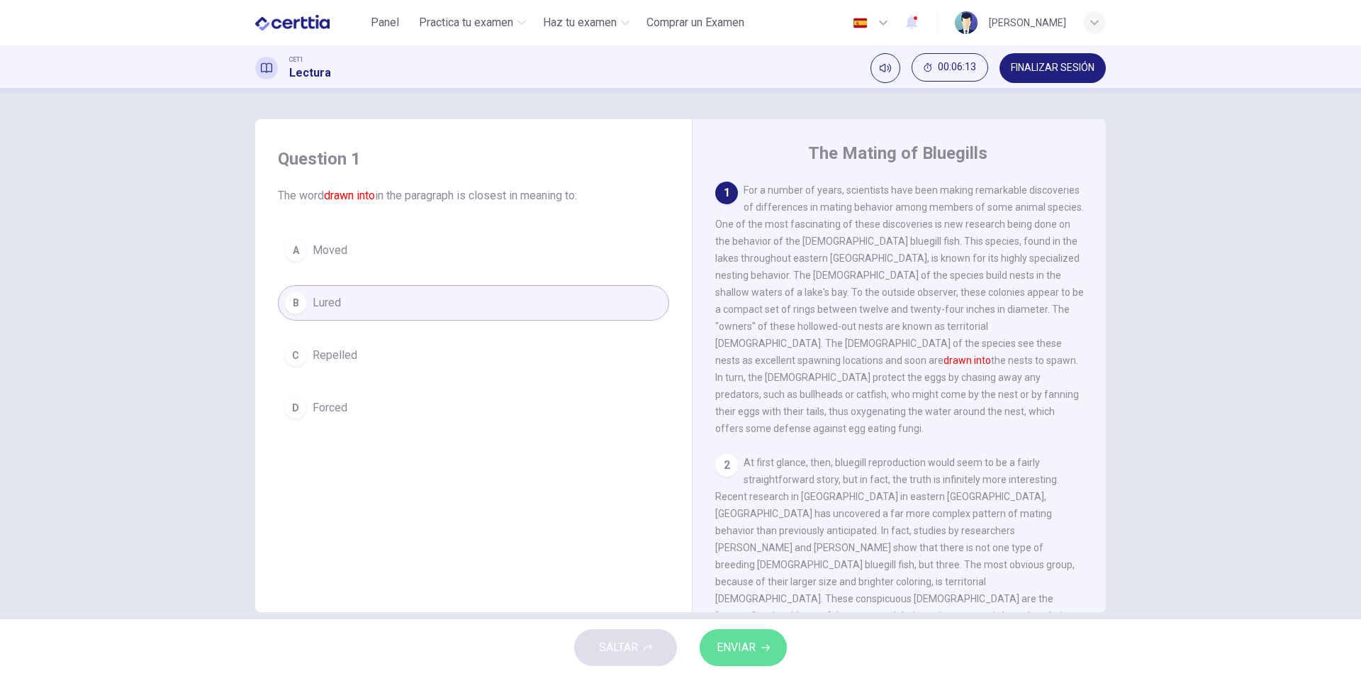
click at [744, 649] on span "ENVIAR" at bounding box center [736, 647] width 39 height 20
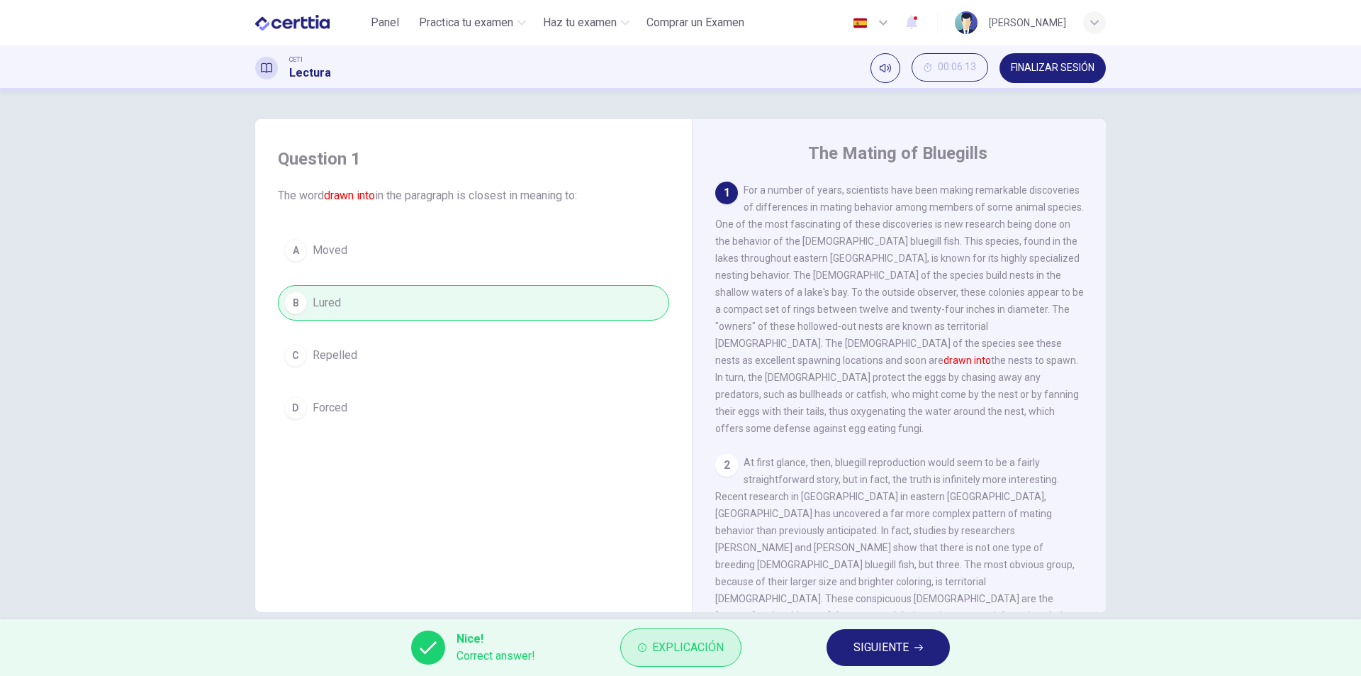
click at [696, 656] on span "Explicación" at bounding box center [688, 647] width 72 height 20
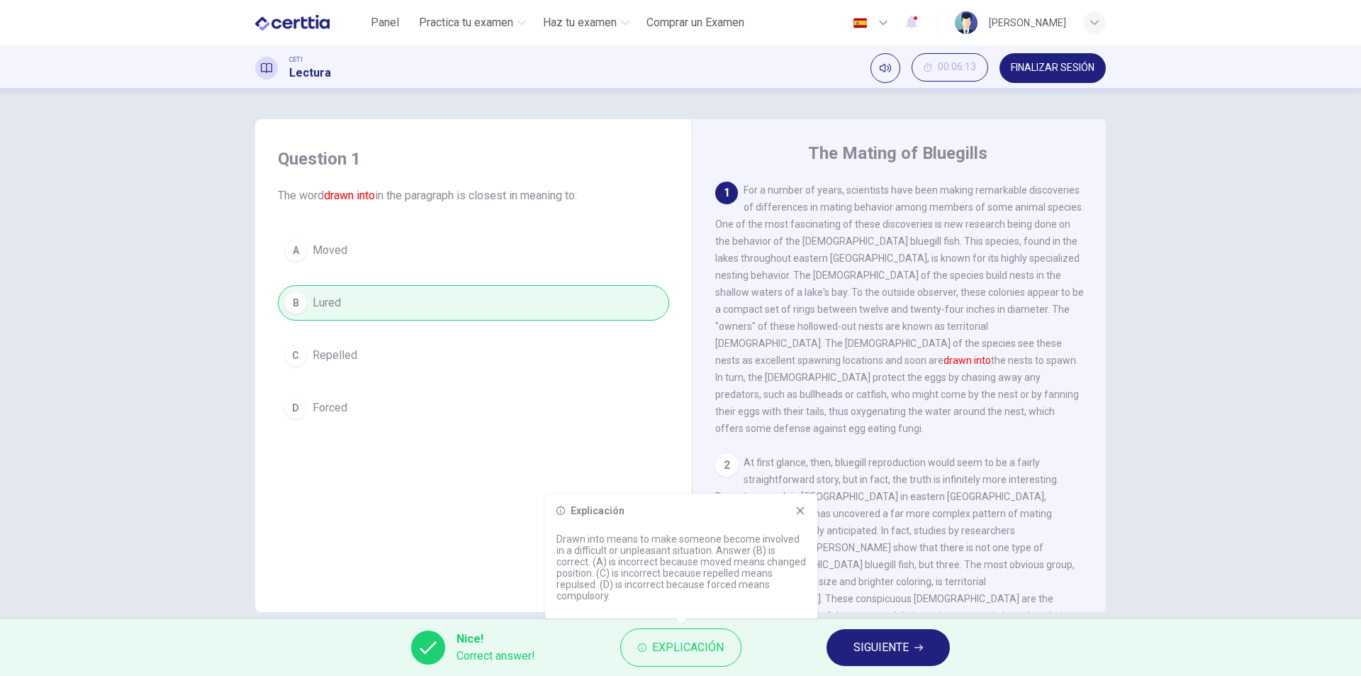
click at [798, 513] on icon at bounding box center [801, 511] width 8 height 8
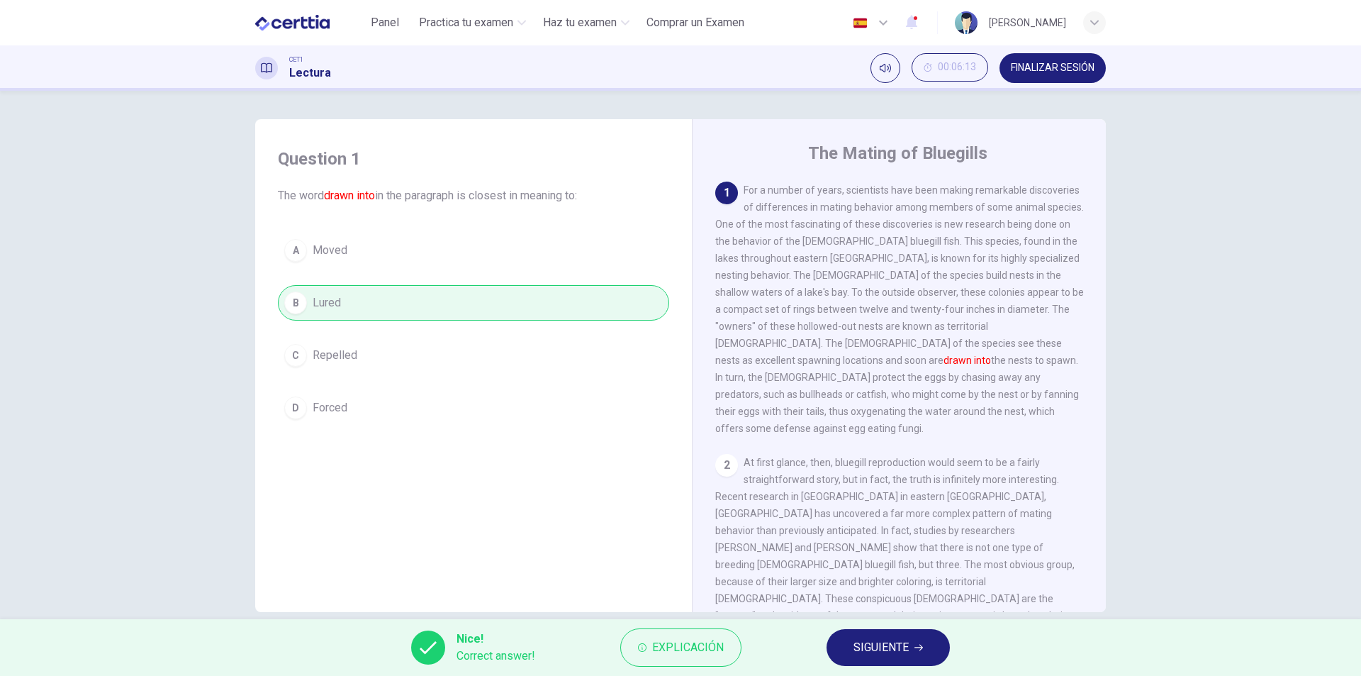
click at [883, 672] on div "Nice! Correct answer! Explicación SIGUIENTE" at bounding box center [680, 647] width 1361 height 57
click at [888, 651] on span "SIGUIENTE" at bounding box center [881, 647] width 55 height 20
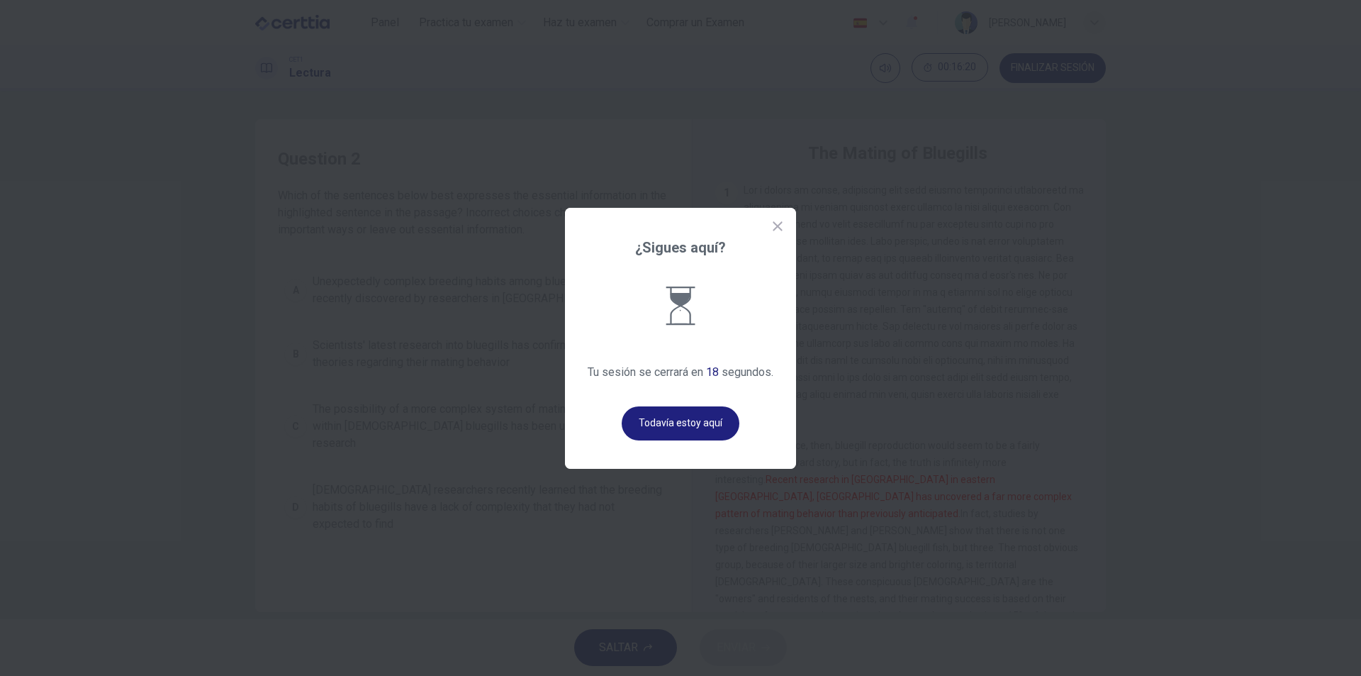
click at [777, 223] on icon at bounding box center [778, 226] width 14 height 14
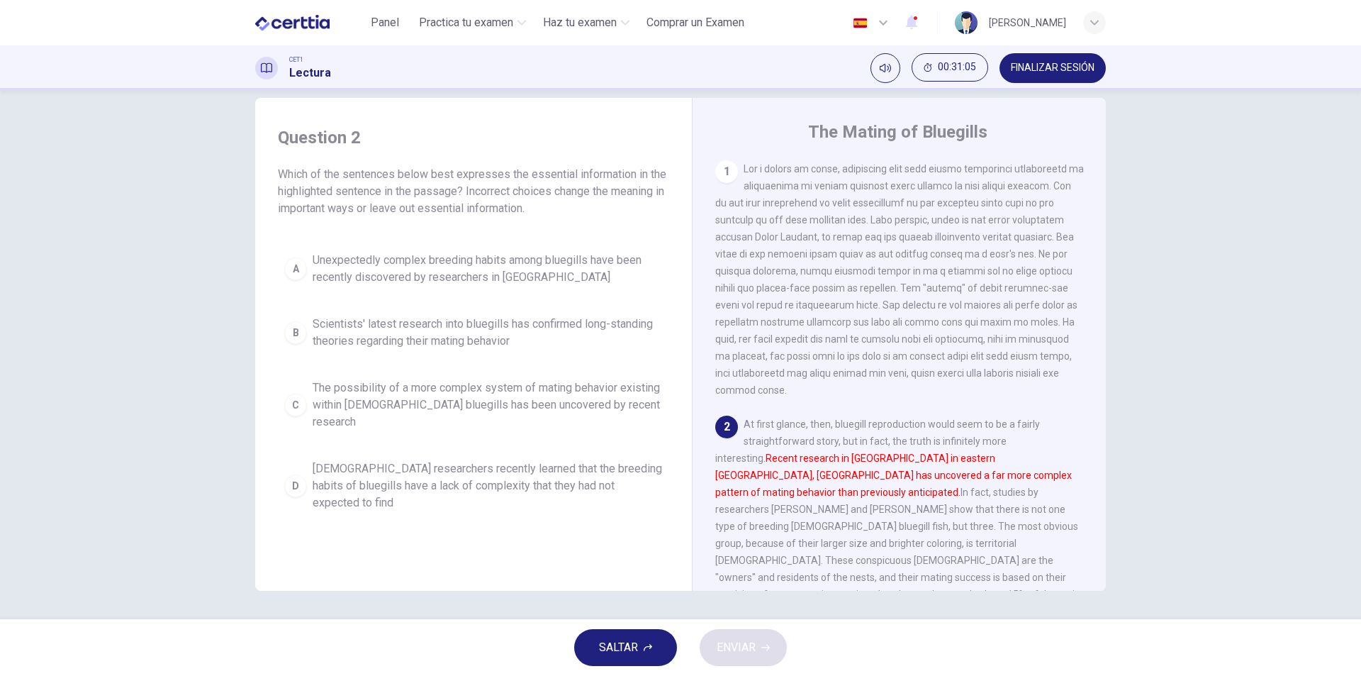
drag, startPoint x: 667, startPoint y: 472, endPoint x: 317, endPoint y: 257, distance: 410.9
click at [327, 290] on div "Question 2 Which of the sentences below best expresses the essential informatio…" at bounding box center [474, 322] width 414 height 420
drag, startPoint x: 274, startPoint y: 177, endPoint x: 573, endPoint y: 496, distance: 436.9
click at [571, 498] on div "Question 2 Which of the sentences below best expresses the essential informatio…" at bounding box center [474, 351] width 414 height 479
drag, startPoint x: 652, startPoint y: 465, endPoint x: 393, endPoint y: 472, distance: 258.9
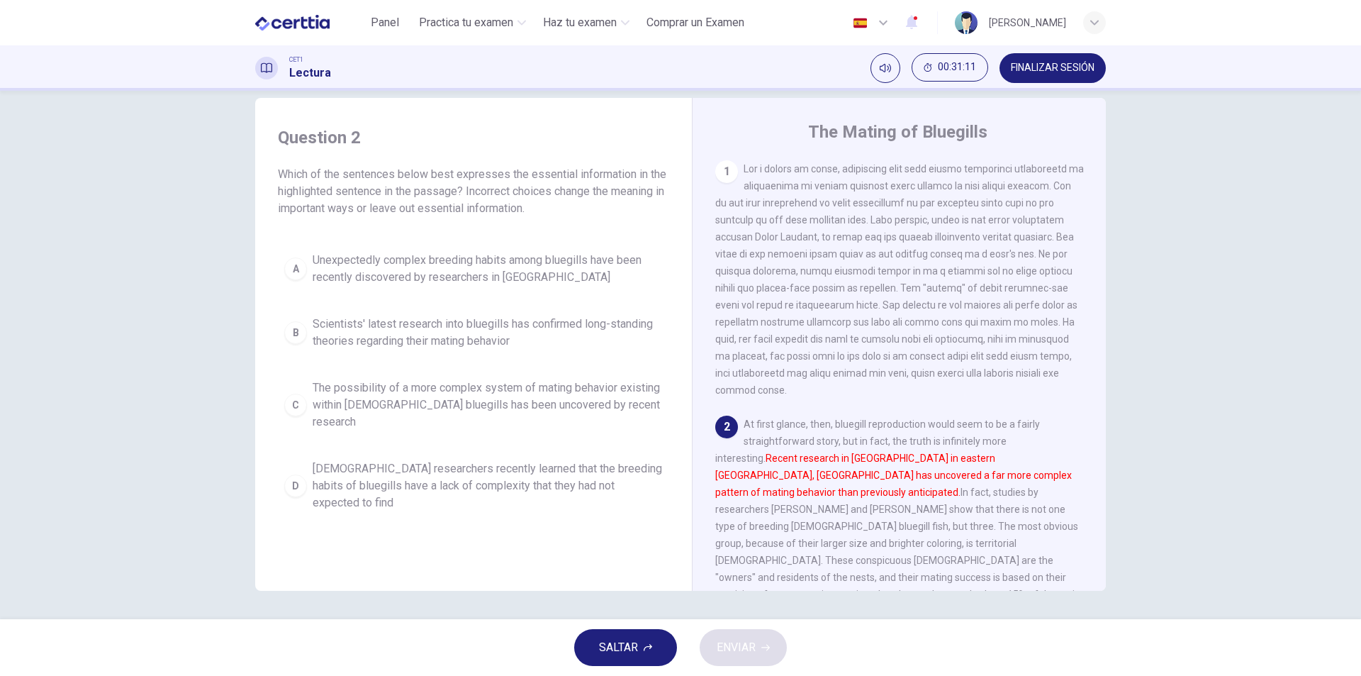
click at [393, 472] on span "Canadian researchers recently learned that the breeding habits of bluegills hav…" at bounding box center [488, 485] width 350 height 51
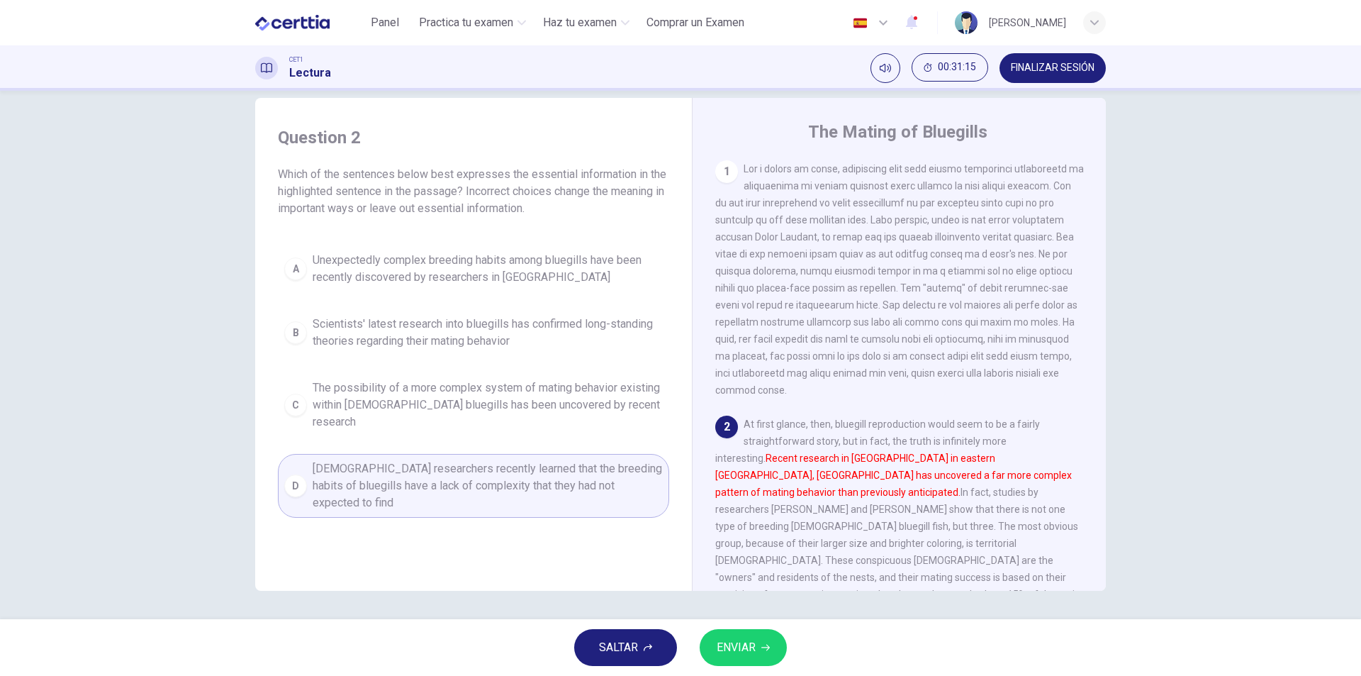
drag, startPoint x: 672, startPoint y: 457, endPoint x: 284, endPoint y: 155, distance: 491.6
click at [242, 150] on div "Question 2 Which of the sentences below best expresses the essential informatio…" at bounding box center [681, 344] width 896 height 493
click at [298, 155] on div "Question 2 Which of the sentences below best expresses the essential informatio…" at bounding box center [473, 171] width 391 height 91
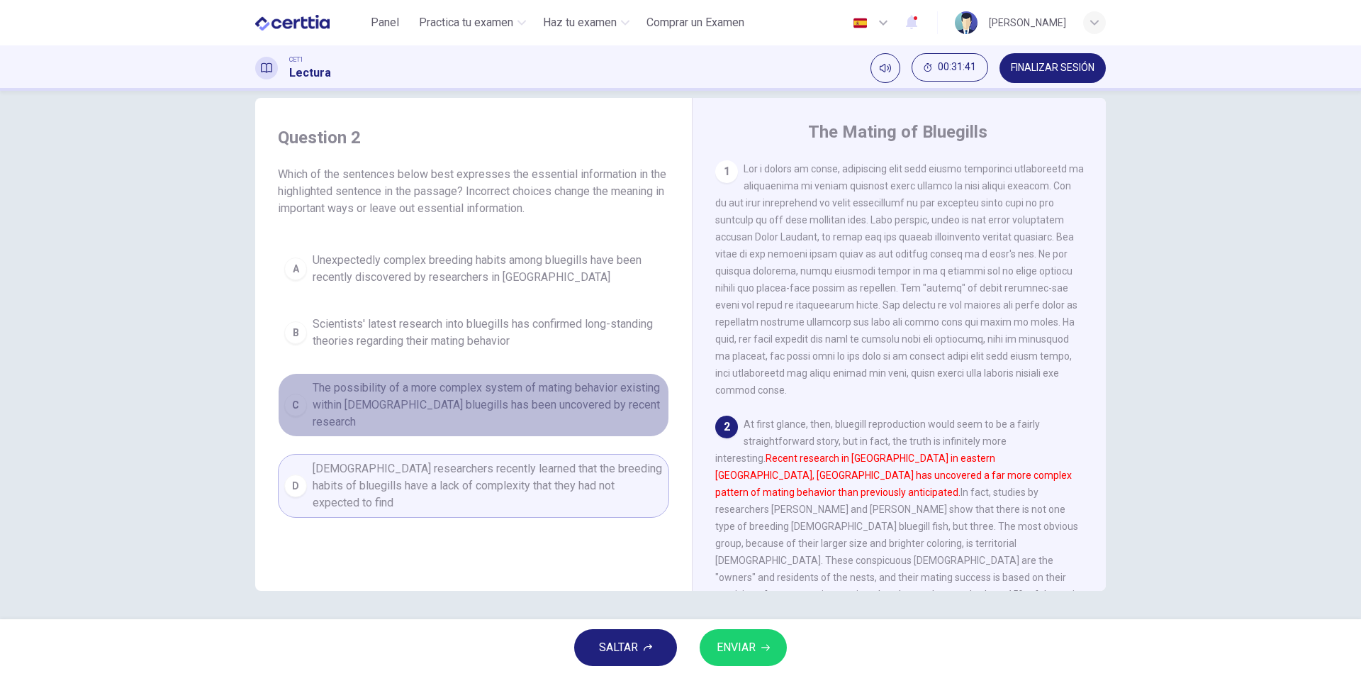
click at [493, 401] on span "The possibility of a more complex system of mating behavior existing within mal…" at bounding box center [488, 404] width 350 height 51
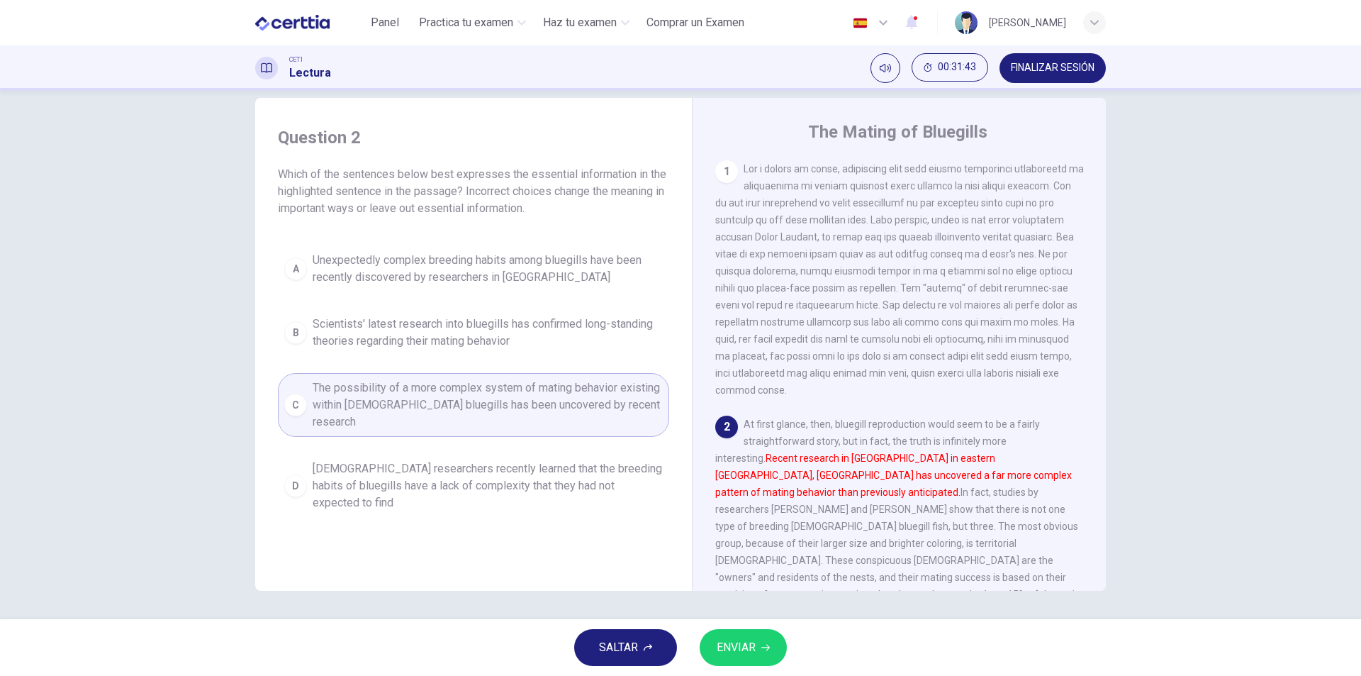
click at [754, 652] on span "ENVIAR" at bounding box center [736, 647] width 39 height 20
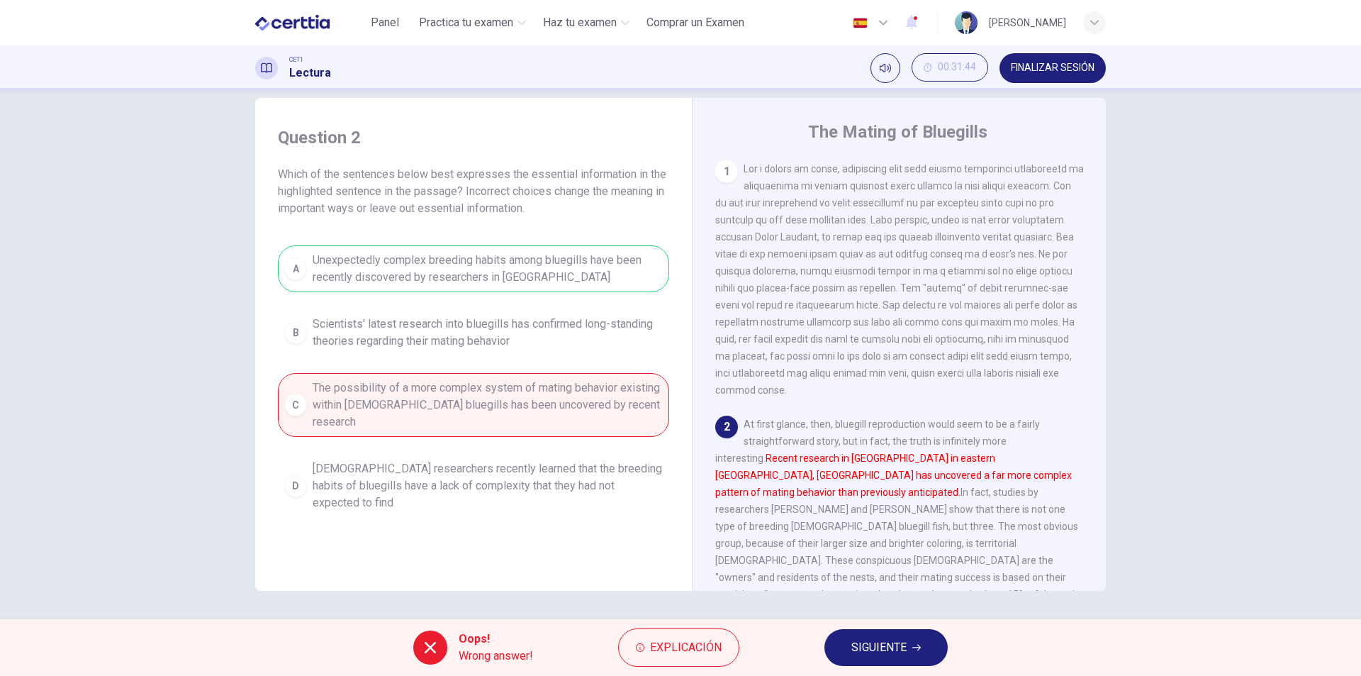
click at [603, 284] on div "A Unexpectedly complex breeding habits among bluegills have been recently disco…" at bounding box center [473, 381] width 391 height 272
click at [686, 642] on span "Explicación" at bounding box center [686, 647] width 72 height 20
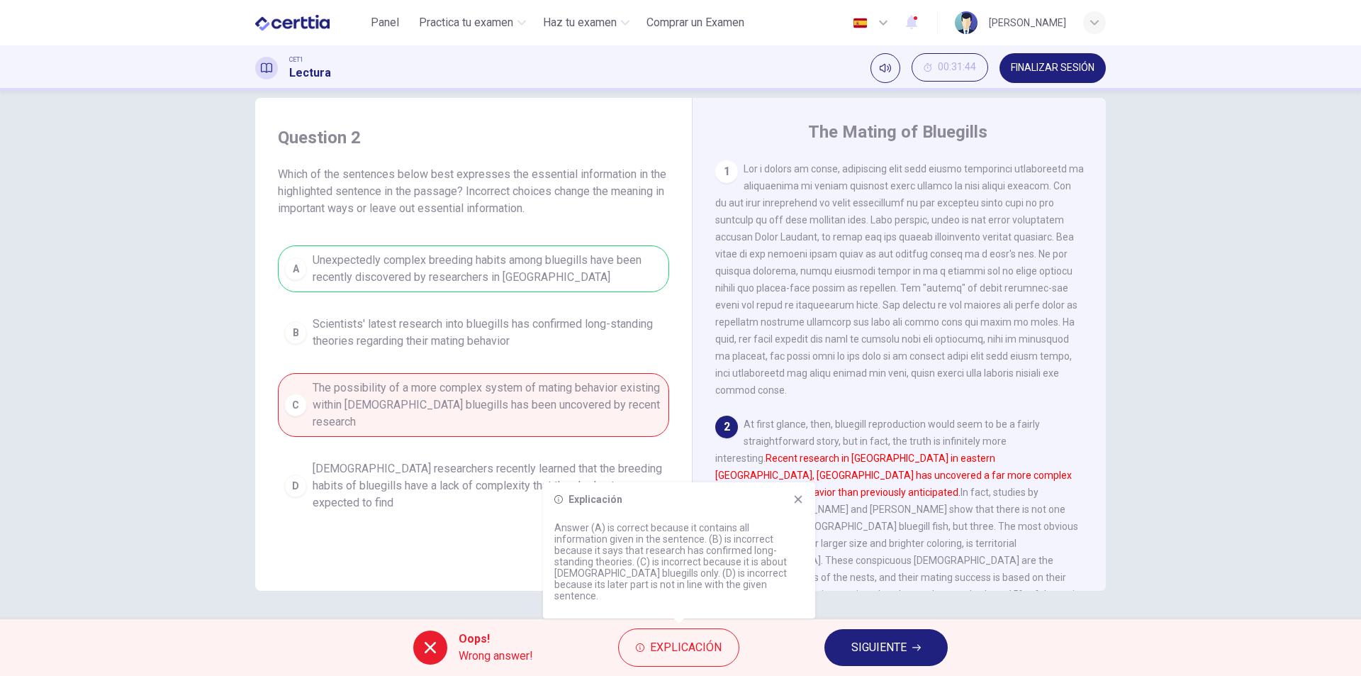
click at [800, 503] on icon at bounding box center [799, 500] width 8 height 8
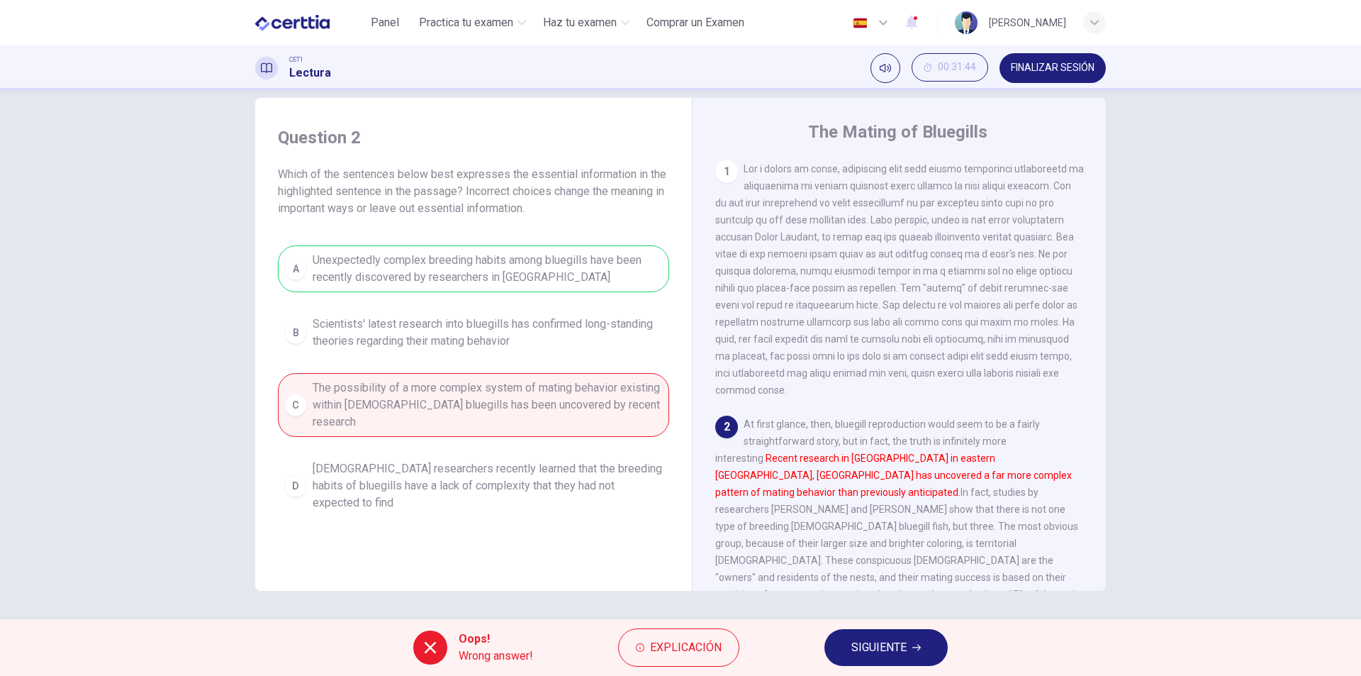
click at [868, 652] on span "SIGUIENTE" at bounding box center [879, 647] width 55 height 20
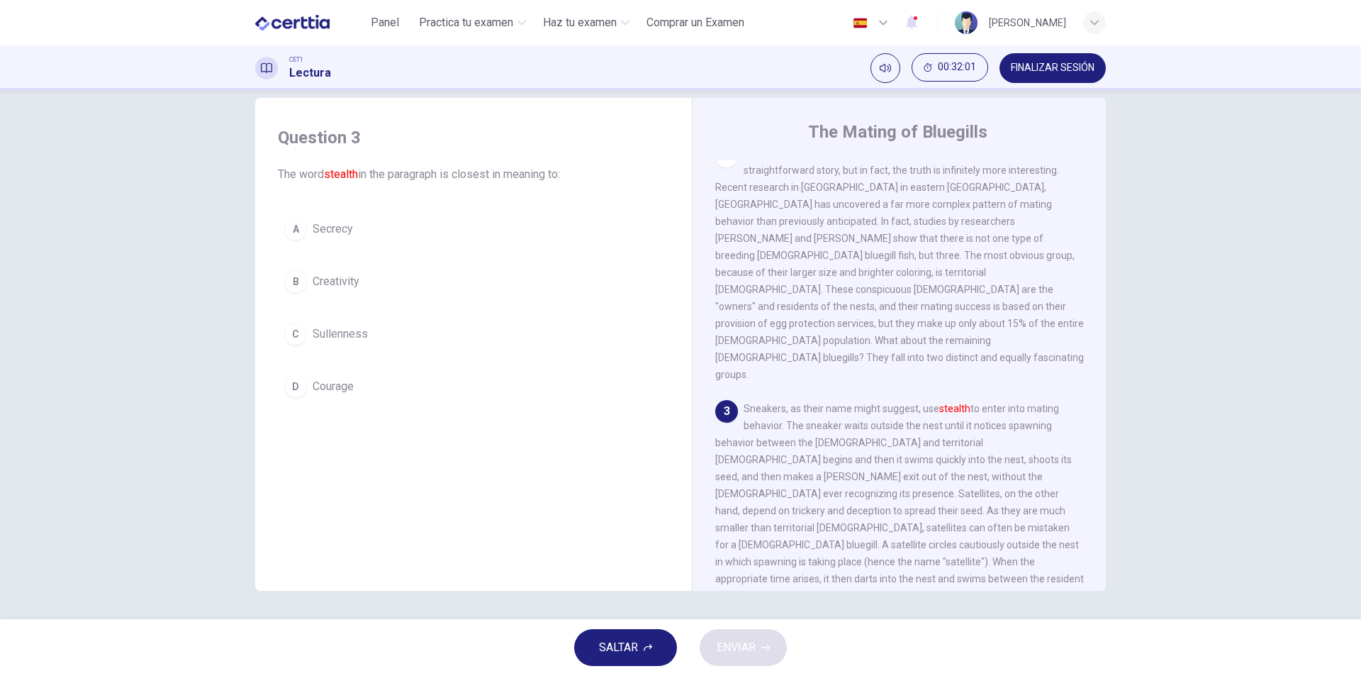
scroll to position [284, 0]
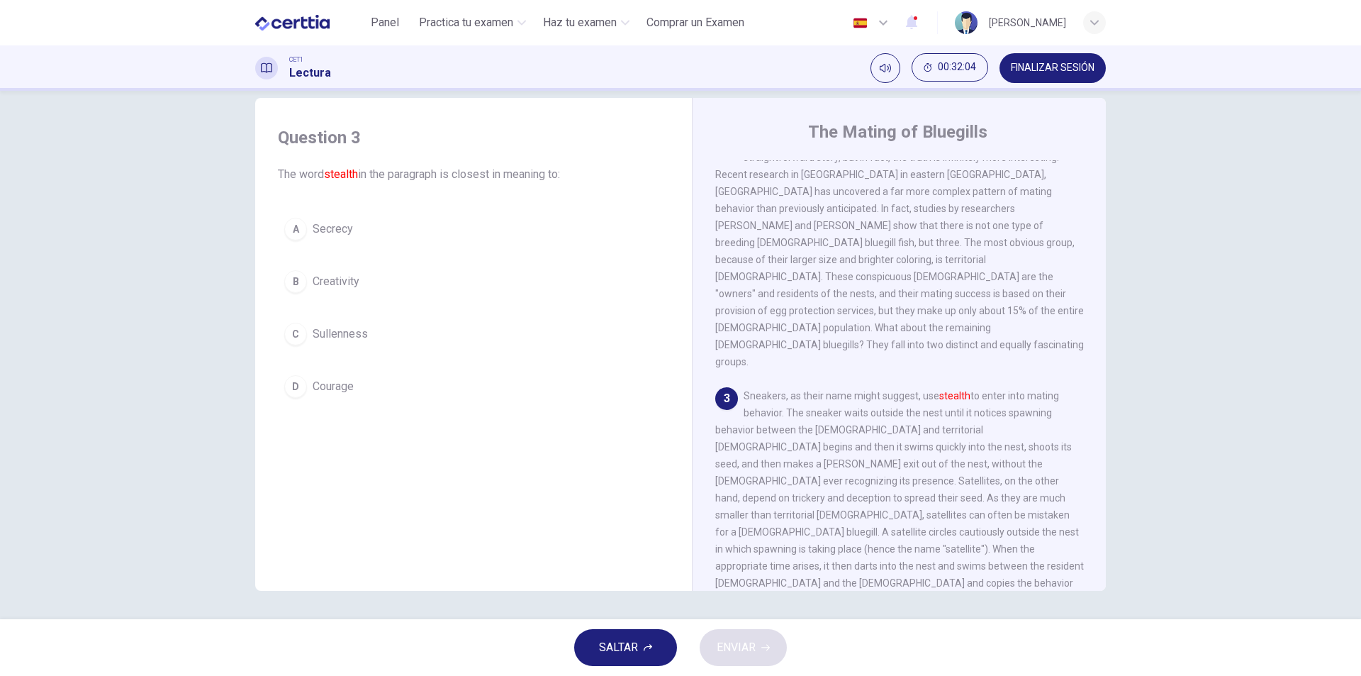
click at [875, 24] on icon "button" at bounding box center [883, 22] width 17 height 17
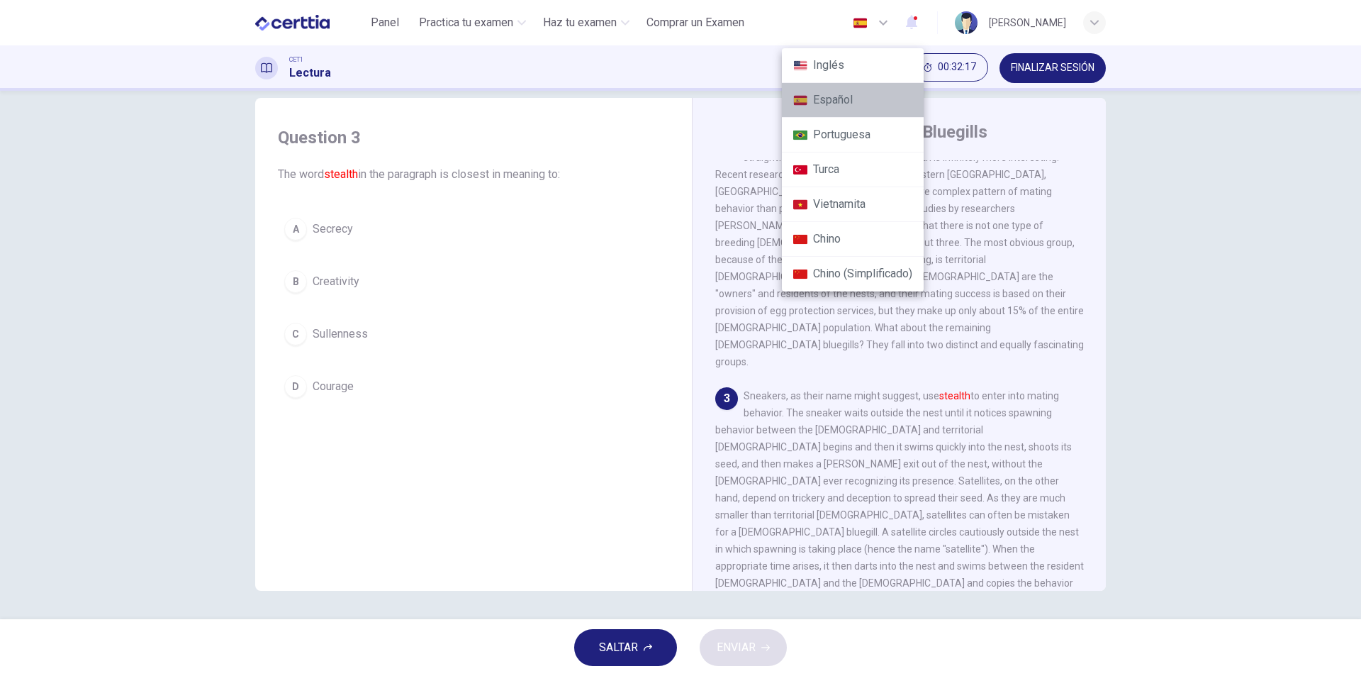
click at [829, 103] on li "Español" at bounding box center [853, 100] width 142 height 35
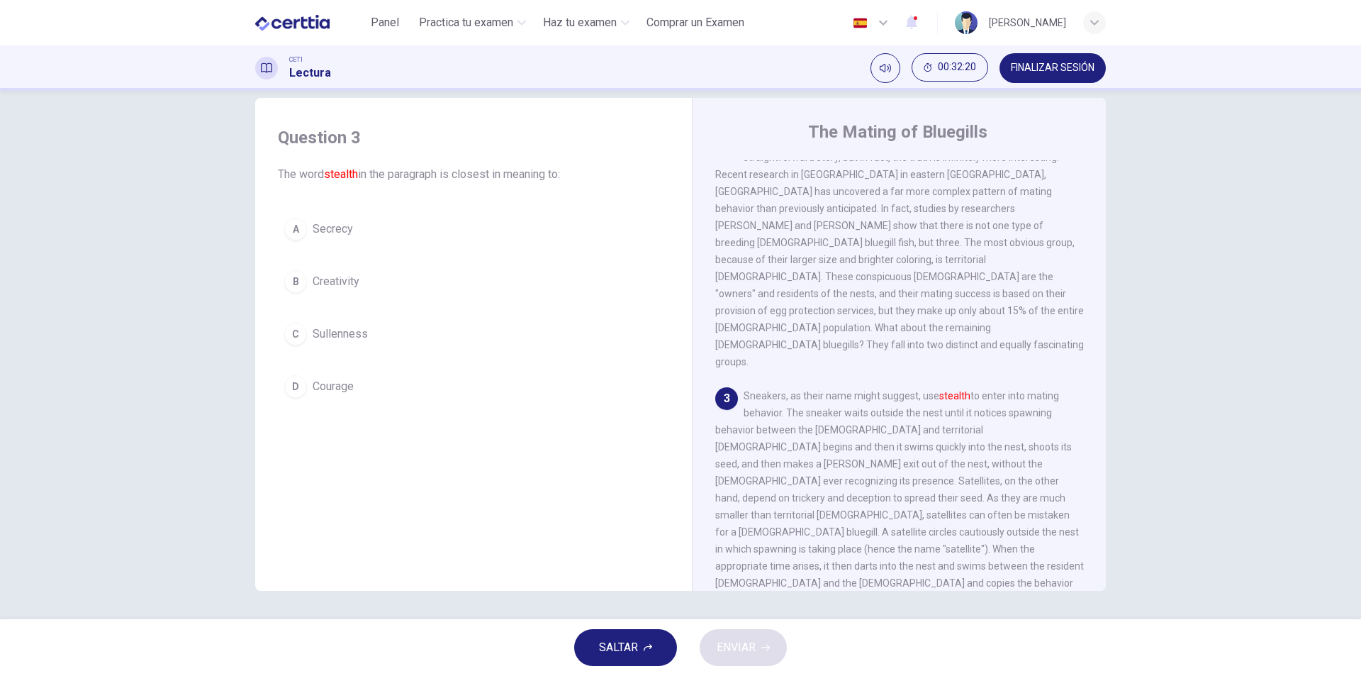
click at [875, 24] on icon "button" at bounding box center [883, 22] width 17 height 17
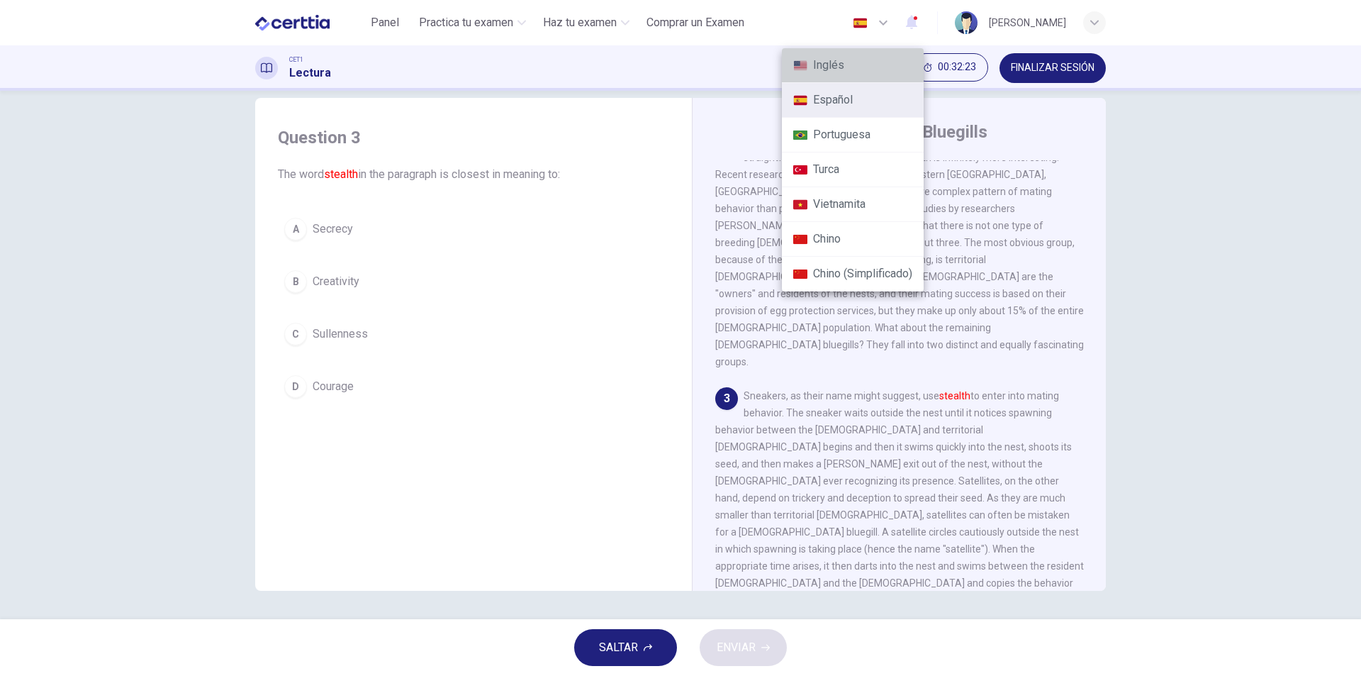
click at [830, 62] on li "Inglés" at bounding box center [853, 65] width 142 height 35
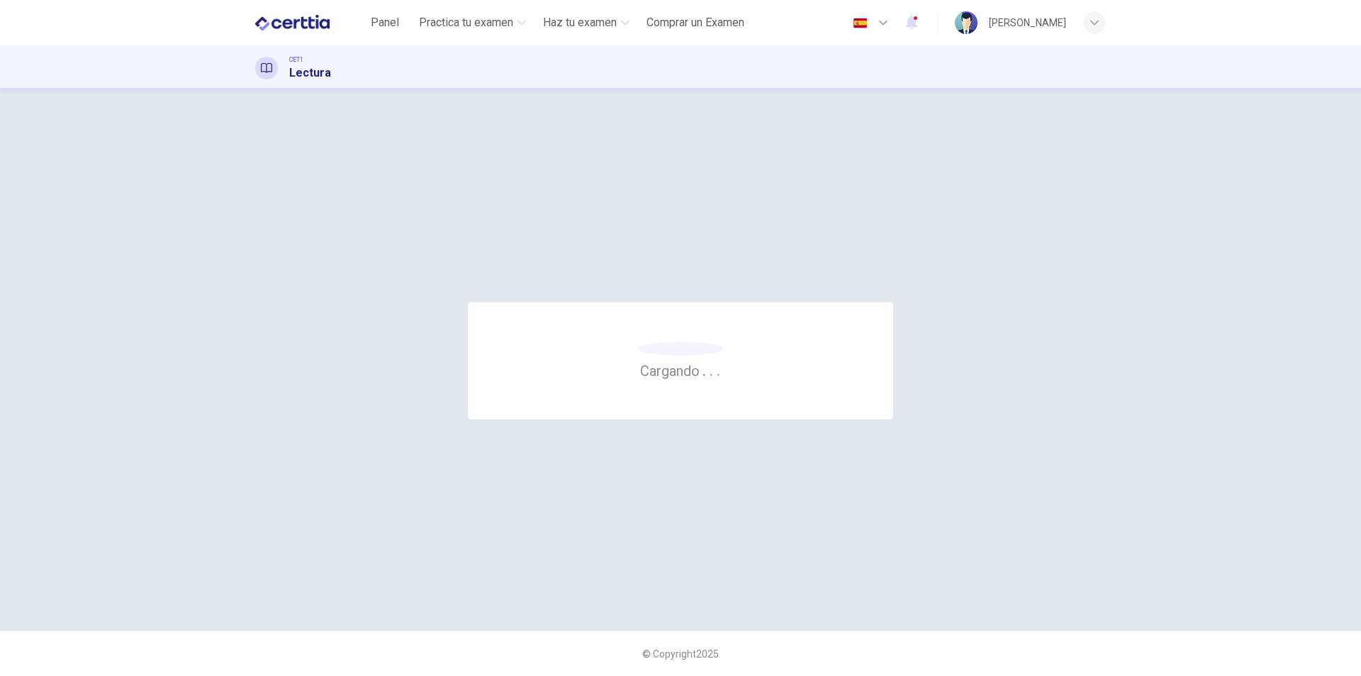
scroll to position [0, 0]
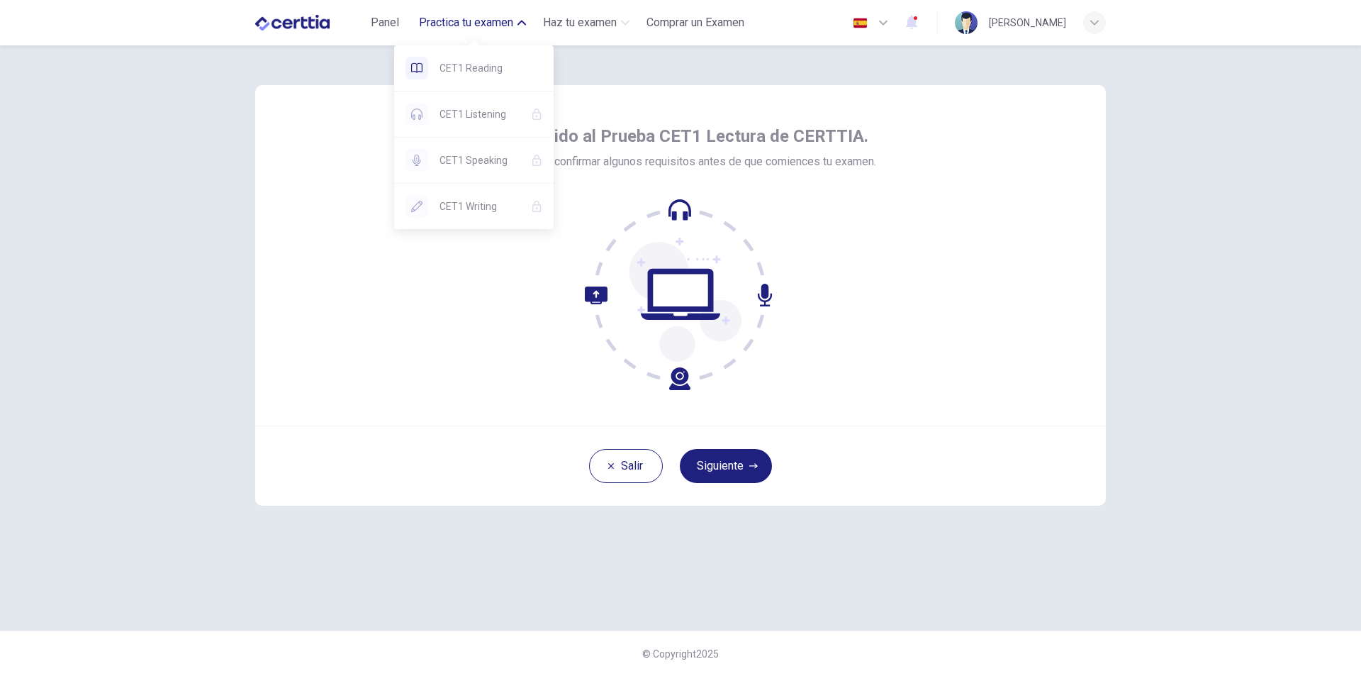
click at [478, 24] on span "Practica tu examen" at bounding box center [466, 22] width 94 height 17
click at [465, 76] on span "CET1 Reading" at bounding box center [491, 68] width 103 height 17
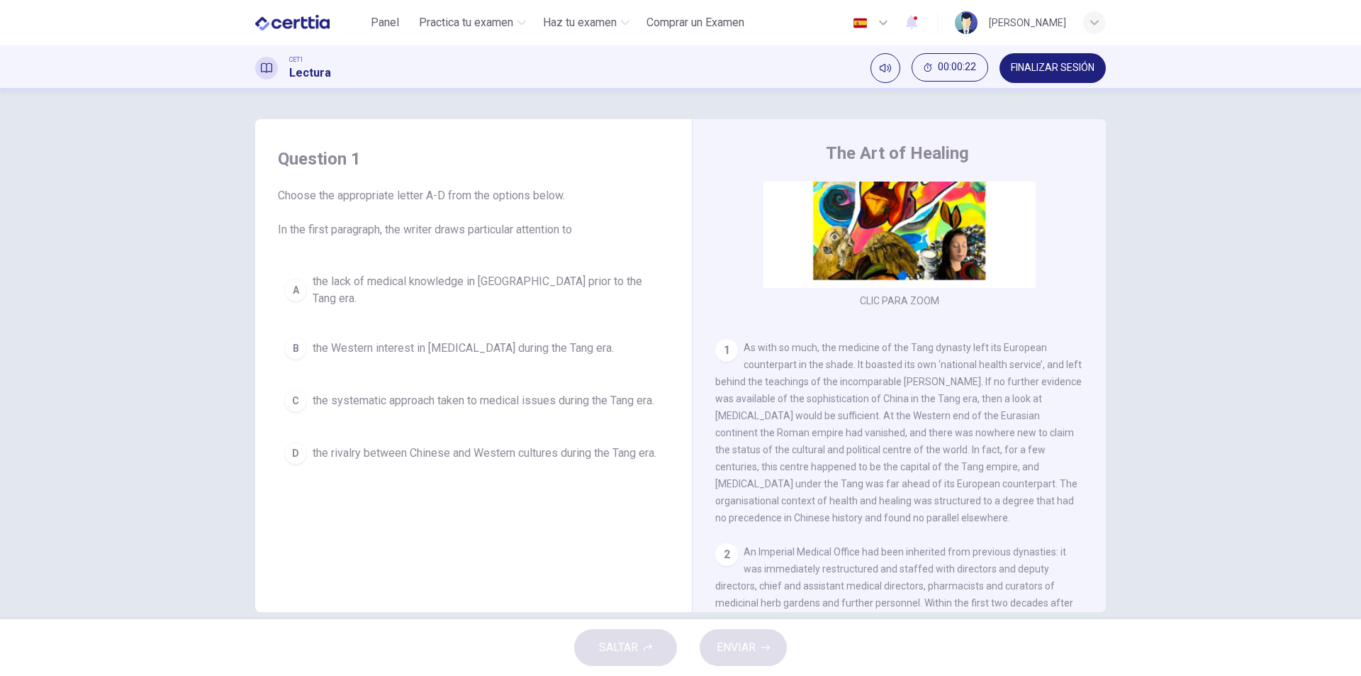
scroll to position [142, 0]
click at [1025, 72] on span "FINALIZAR SESIÓN" at bounding box center [1053, 67] width 84 height 11
